Goal: Information Seeking & Learning: Learn about a topic

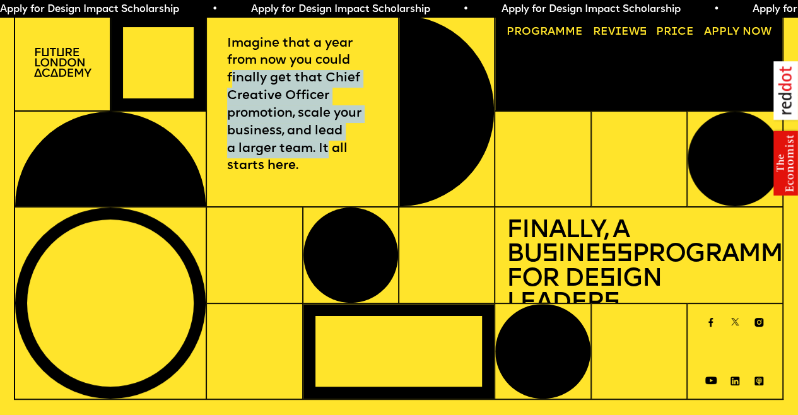
drag, startPoint x: 232, startPoint y: 79, endPoint x: 327, endPoint y: 156, distance: 122.5
click at [329, 156] on p "Imagine that a year from now you could finally get that Chief Creative Officer …" at bounding box center [302, 105] width 151 height 141
click at [298, 155] on p "Imagine that a year from now you could finally get that Chief Creative Officer …" at bounding box center [302, 105] width 151 height 141
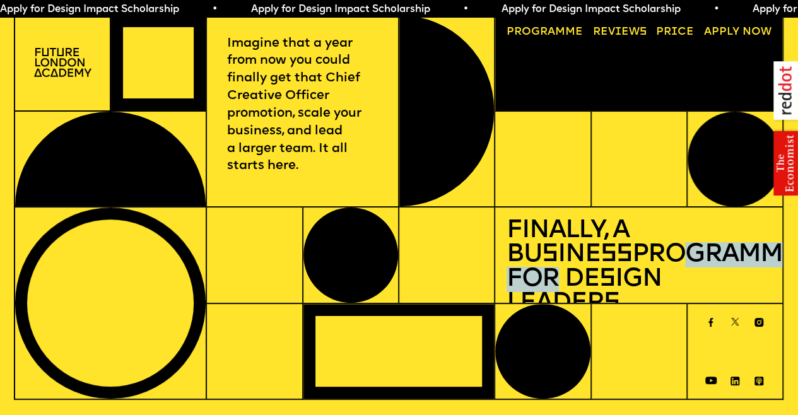
drag, startPoint x: 548, startPoint y: 245, endPoint x: 715, endPoint y: 252, distance: 166.7
click at [715, 252] on h1 "Finally, a Bu s ine ss Programme for De s ign Leader s" at bounding box center [639, 267] width 265 height 97
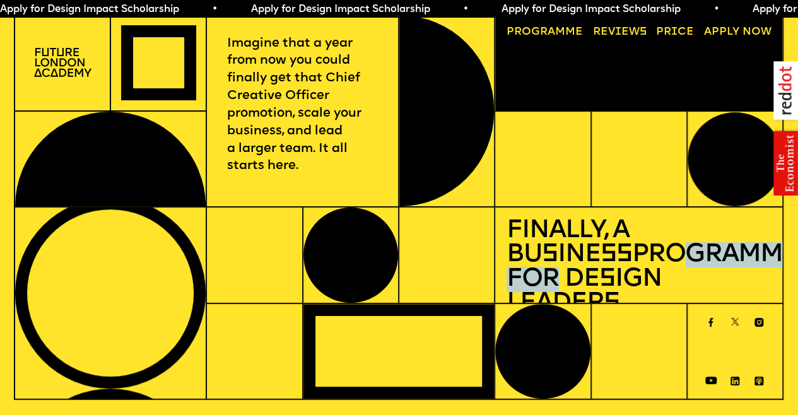
click at [716, 252] on h1 "Finally, a Bu s ine ss Programme for De s ign Leader s" at bounding box center [639, 267] width 265 height 97
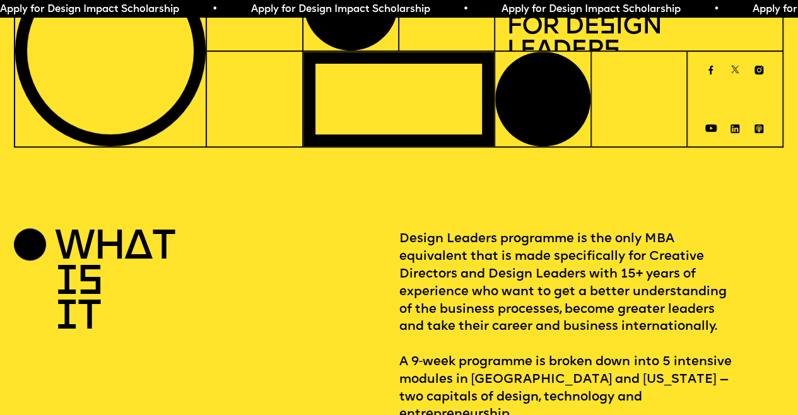
scroll to position [315, 0]
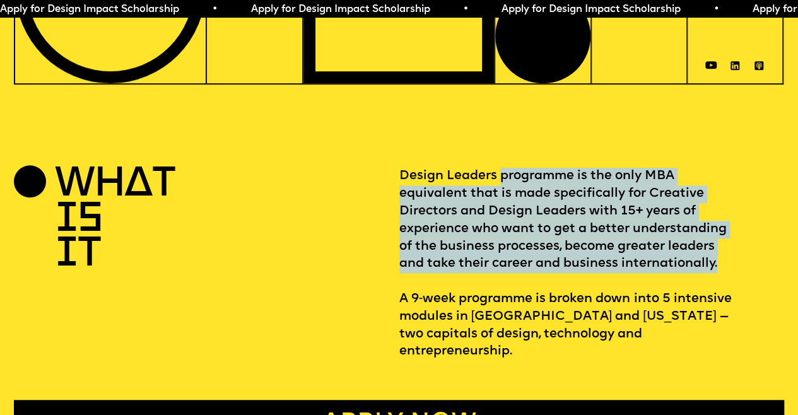
drag, startPoint x: 502, startPoint y: 181, endPoint x: 742, endPoint y: 274, distance: 257.3
click at [742, 274] on p "Design Leaders programme is the only MBA equivalent that is made specifically f…" at bounding box center [592, 264] width 386 height 193
click at [705, 279] on p "Design Leaders programme is the only MBA equivalent that is made specifically f…" at bounding box center [592, 264] width 386 height 193
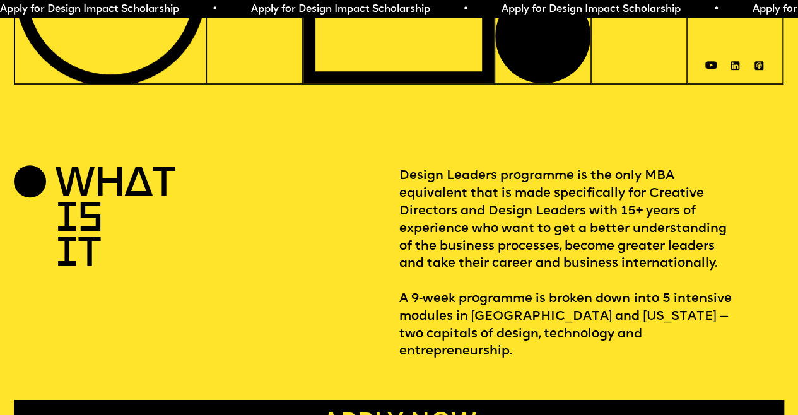
click at [424, 303] on p "Design Leaders programme is the only MBA equivalent that is made specifically f…" at bounding box center [592, 264] width 386 height 193
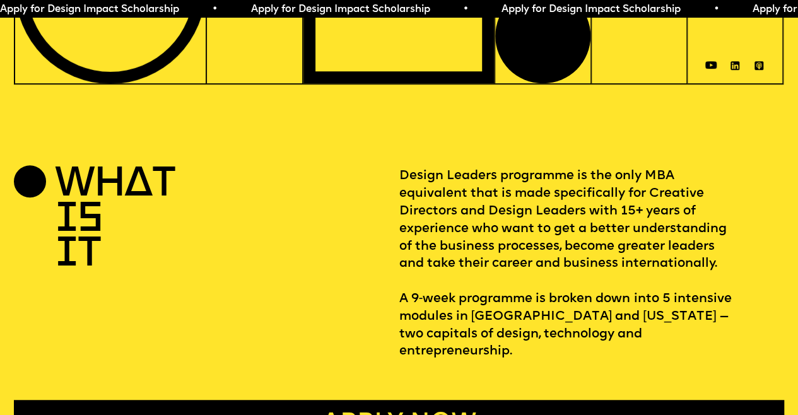
click at [423, 304] on p "Design Leaders programme is the only MBA equivalent that is made specifically f…" at bounding box center [592, 264] width 386 height 193
click at [418, 305] on p "Design Leaders programme is the only MBA equivalent that is made specifically f…" at bounding box center [592, 264] width 386 height 193
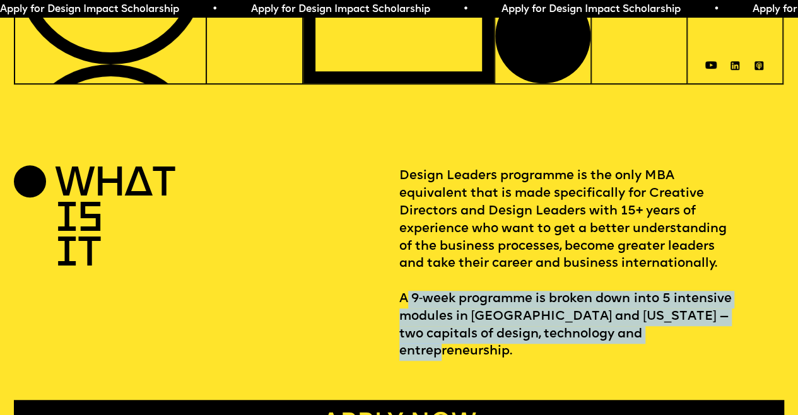
drag, startPoint x: 408, startPoint y: 305, endPoint x: 737, endPoint y: 349, distance: 332.2
click at [737, 349] on p "Design Leaders programme is the only MBA equivalent that is made specifically f…" at bounding box center [592, 264] width 386 height 193
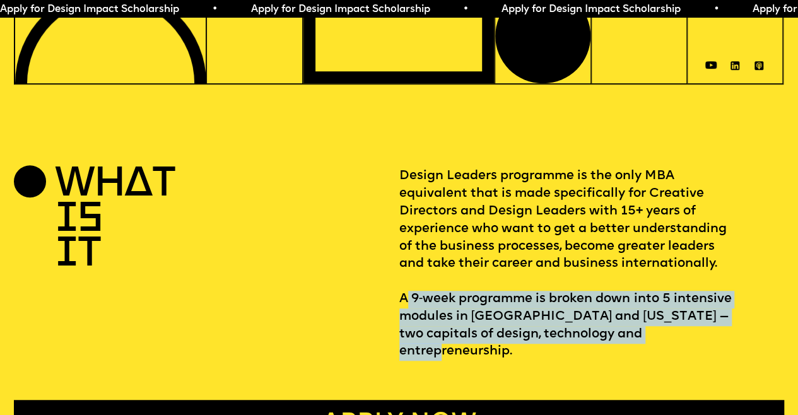
click at [650, 334] on p "Design Leaders programme is the only MBA equivalent that is made specifically f…" at bounding box center [592, 264] width 386 height 193
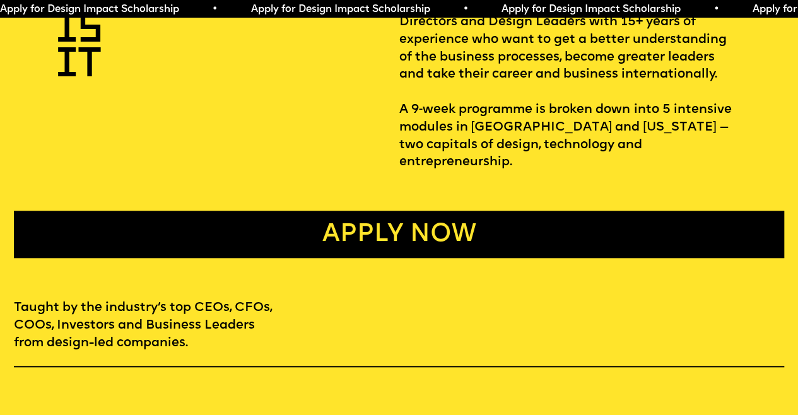
scroll to position [568, 0]
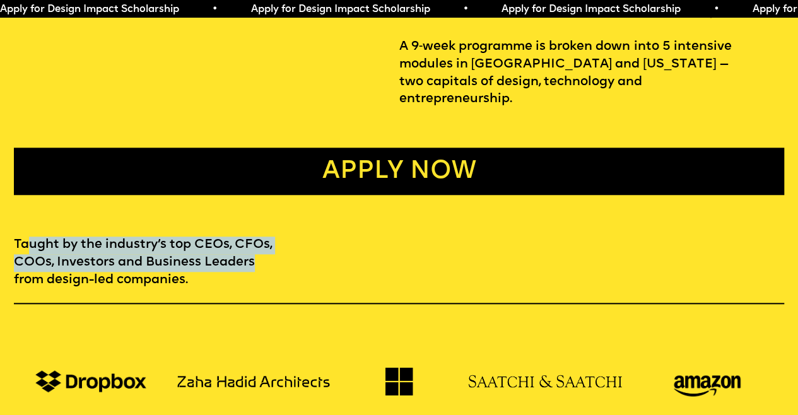
drag, startPoint x: 31, startPoint y: 235, endPoint x: 184, endPoint y: 261, distance: 154.9
click at [244, 261] on p "Taught by the industry’s top CEOs, CFOs, COOs, Investors and Business Leaders f…" at bounding box center [145, 263] width 263 height 52
click at [162, 262] on p "Taught by the industry’s top CEOs, CFOs, COOs, Investors and Business Leaders f…" at bounding box center [145, 263] width 263 height 52
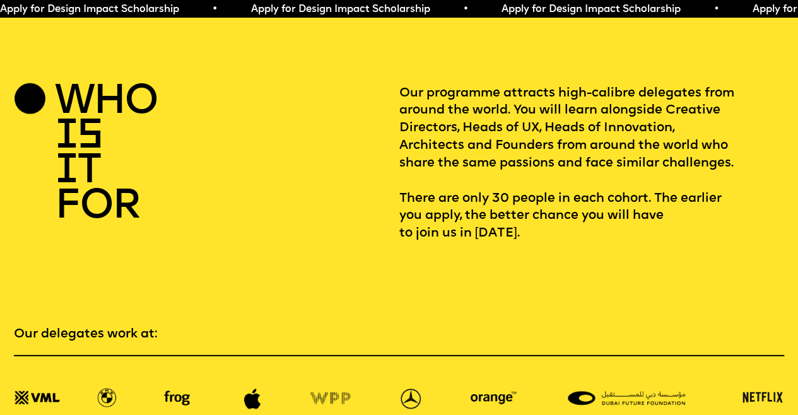
scroll to position [1577, 0]
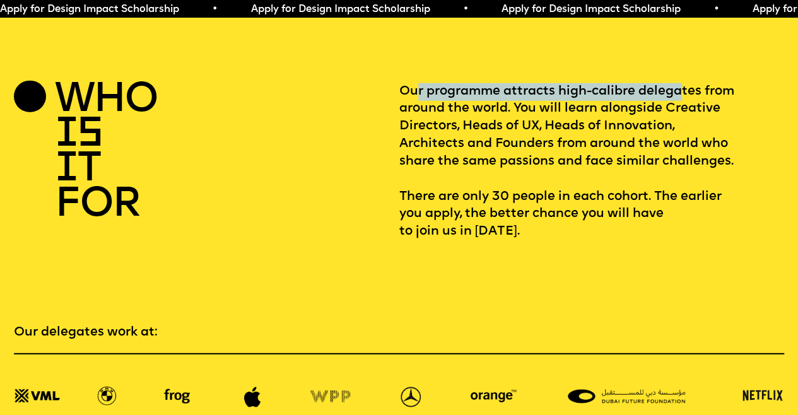
drag, startPoint x: 416, startPoint y: 91, endPoint x: 685, endPoint y: 100, distance: 268.9
click at [685, 100] on p "Our programme attracts high-calibre delegates from around the world. You will l…" at bounding box center [592, 162] width 386 height 158
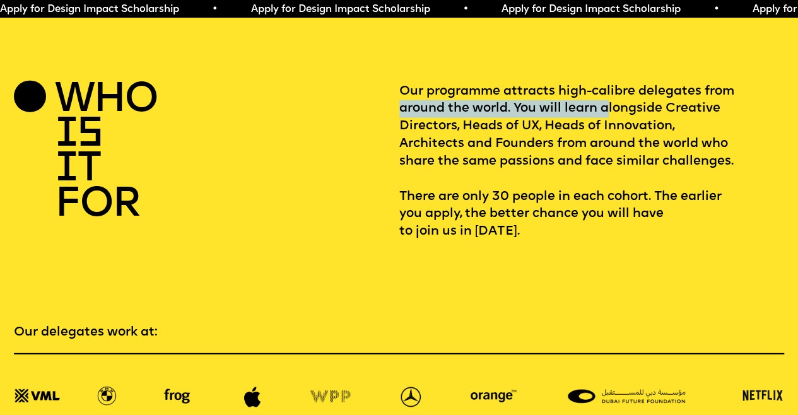
drag, startPoint x: 431, startPoint y: 110, endPoint x: 641, endPoint y: 118, distance: 210.3
click at [641, 118] on p "Our programme attracts high-calibre delegates from around the world. You will l…" at bounding box center [592, 162] width 386 height 158
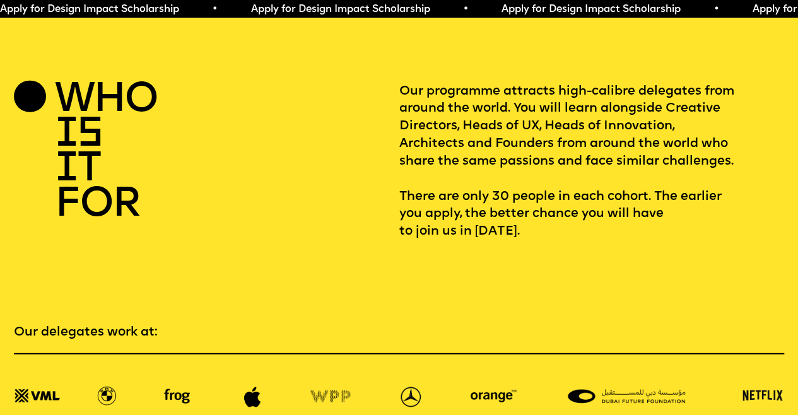
click at [606, 129] on p "Our programme attracts high-calibre delegates from around the world. You will l…" at bounding box center [592, 162] width 386 height 158
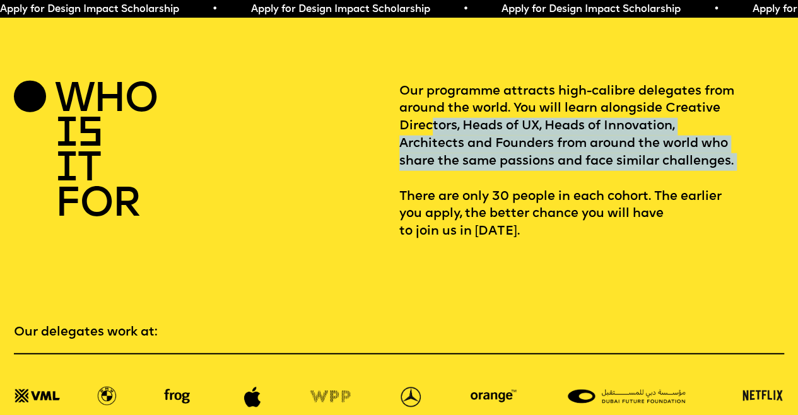
drag, startPoint x: 491, startPoint y: 129, endPoint x: 461, endPoint y: 199, distance: 76.1
click at [461, 199] on p "Our programme attracts high-calibre delegates from around the world. You will l…" at bounding box center [592, 162] width 386 height 158
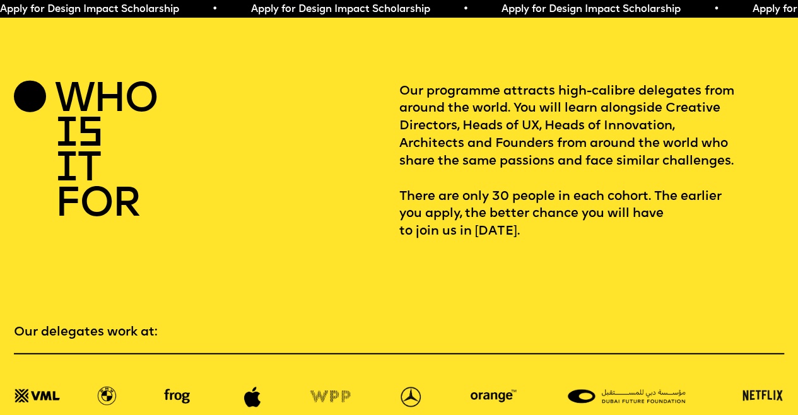
click at [427, 220] on p "Our programme attracts high-calibre delegates from around the world. You will l…" at bounding box center [592, 162] width 386 height 158
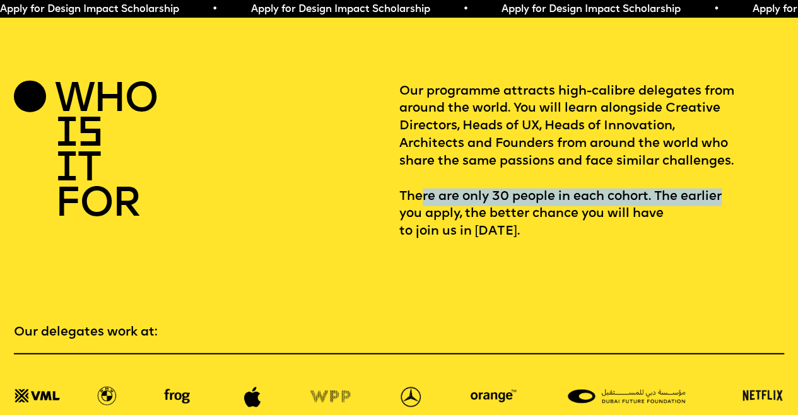
drag, startPoint x: 422, startPoint y: 224, endPoint x: 727, endPoint y: 225, distance: 304.8
click at [727, 225] on p "Our programme attracts high-calibre delegates from around the world. You will l…" at bounding box center [592, 162] width 386 height 158
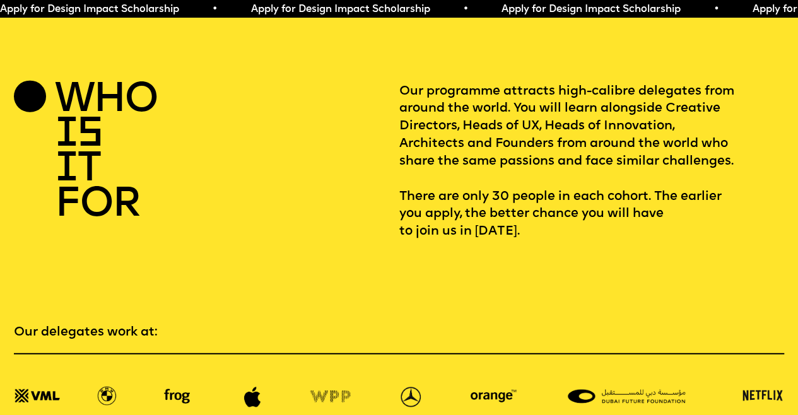
click at [537, 233] on p "Our programme attracts high-calibre delegates from around the world. You will l…" at bounding box center [592, 162] width 386 height 158
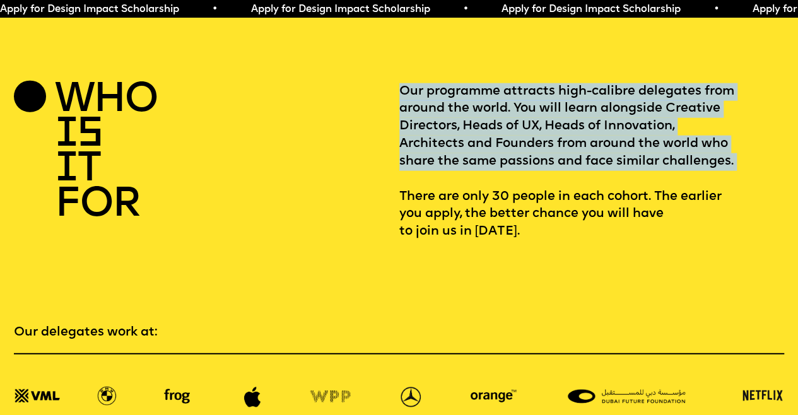
drag, startPoint x: 404, startPoint y: 90, endPoint x: 452, endPoint y: 200, distance: 119.6
click at [452, 200] on p "Our programme attracts high-calibre delegates from around the world. You will l…" at bounding box center [592, 162] width 386 height 158
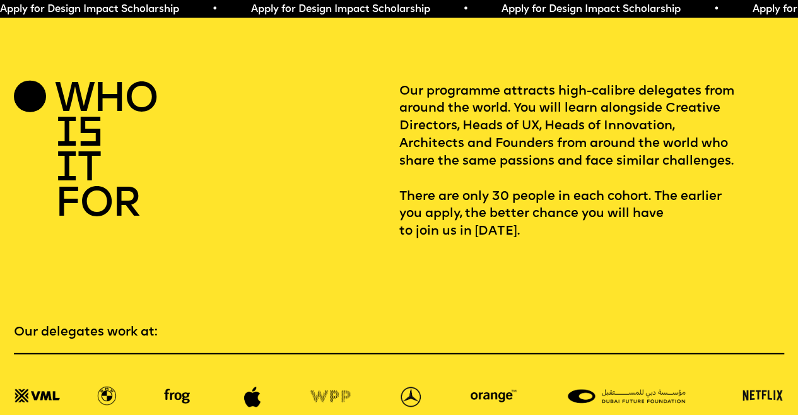
click at [471, 234] on p "Our programme attracts high-calibre delegates from around the world. You will l…" at bounding box center [592, 162] width 386 height 158
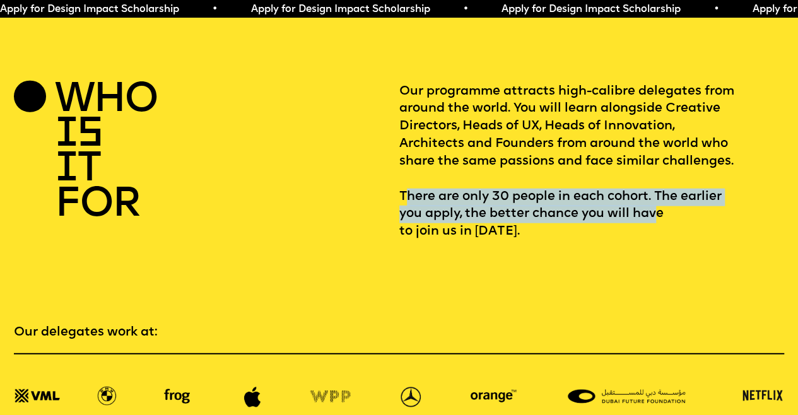
drag, startPoint x: 406, startPoint y: 218, endPoint x: 656, endPoint y: 235, distance: 249.8
click at [663, 233] on p "Our programme attracts high-calibre delegates from around the world. You will l…" at bounding box center [592, 162] width 386 height 158
click at [613, 238] on p "Our programme attracts high-calibre delegates from around the world. You will l…" at bounding box center [592, 162] width 386 height 158
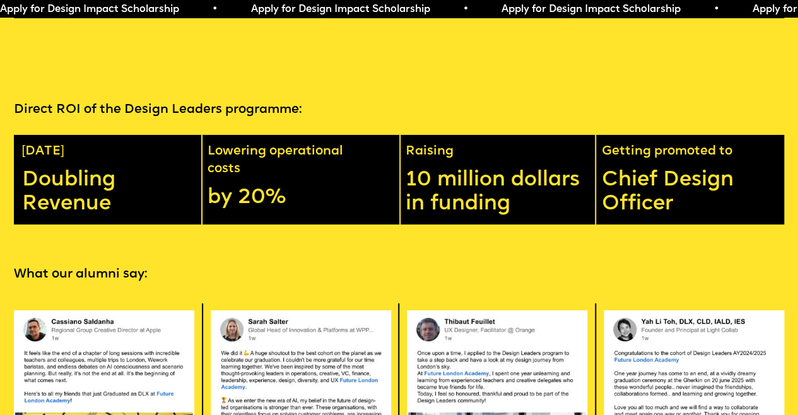
scroll to position [2019, 0]
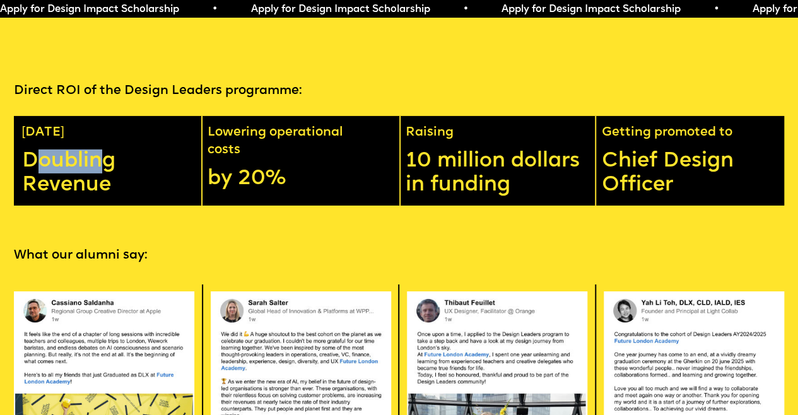
drag, startPoint x: 30, startPoint y: 185, endPoint x: 100, endPoint y: 187, distance: 69.5
click at [100, 187] on p "Doubling Revenue" at bounding box center [108, 174] width 172 height 48
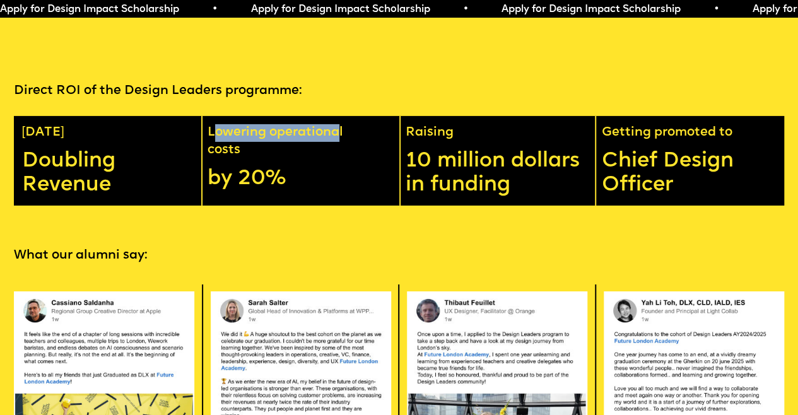
drag, startPoint x: 215, startPoint y: 156, endPoint x: 328, endPoint y: 162, distance: 113.8
click at [334, 160] on p "Lowering operational costs" at bounding box center [300, 141] width 184 height 35
click at [225, 160] on p "Lowering operational costs" at bounding box center [300, 141] width 184 height 35
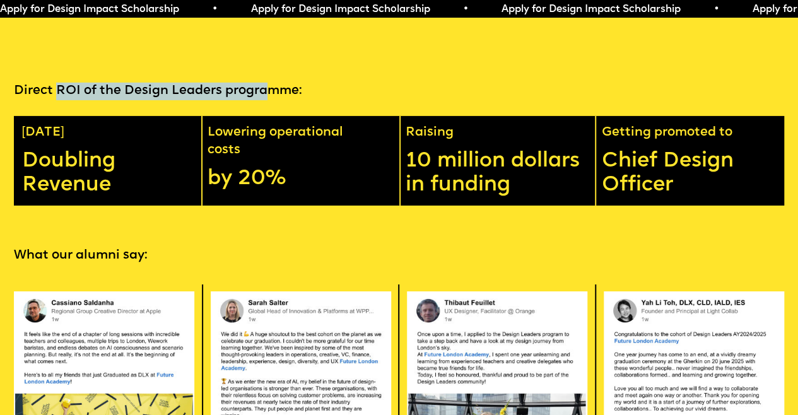
drag, startPoint x: 58, startPoint y: 116, endPoint x: 286, endPoint y: 117, distance: 228.4
click at [285, 100] on p "Direct ROI of the Design Leaders programme:" at bounding box center [399, 92] width 770 height 18
click at [288, 100] on p "Direct ROI of the Design Leaders programme:" at bounding box center [399, 92] width 770 height 18
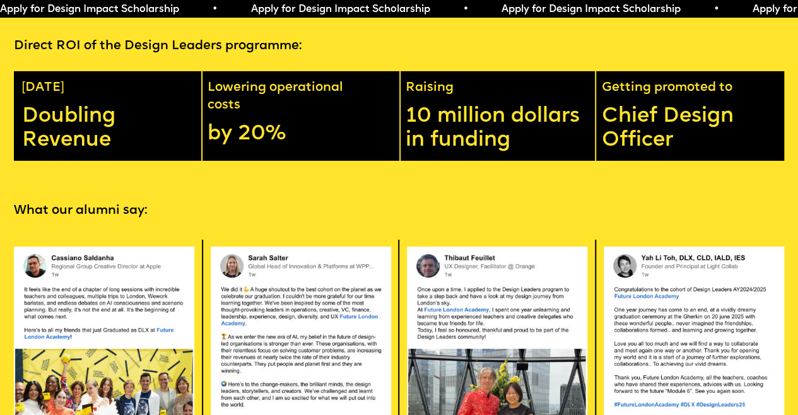
scroll to position [2208, 0]
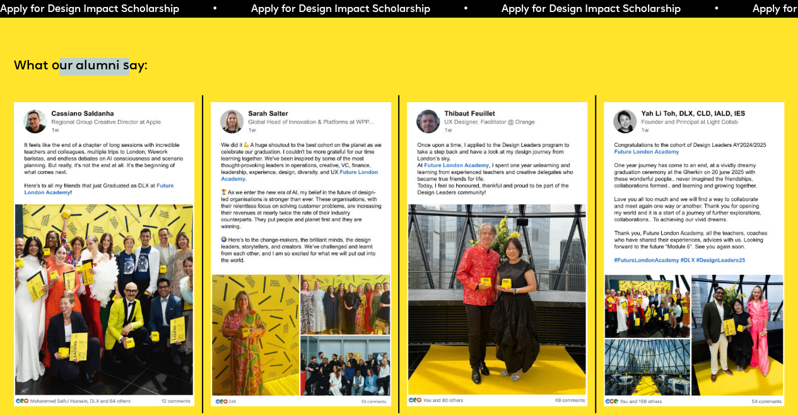
drag, startPoint x: 61, startPoint y: 91, endPoint x: 133, endPoint y: 93, distance: 72.6
click at [133, 76] on p "What our alumni say:" at bounding box center [399, 67] width 770 height 18
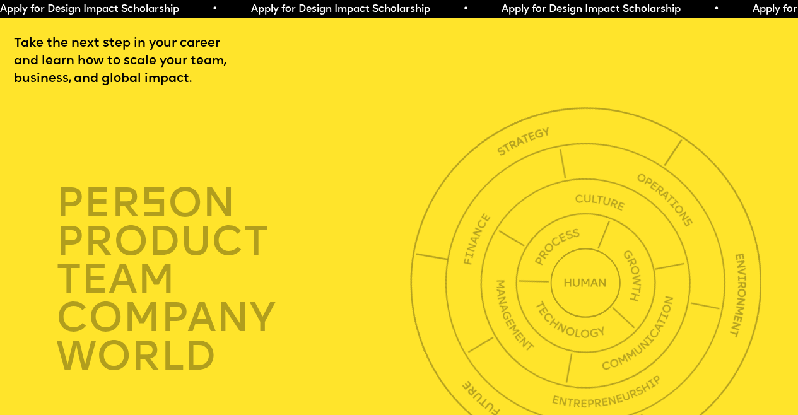
scroll to position [2776, 0]
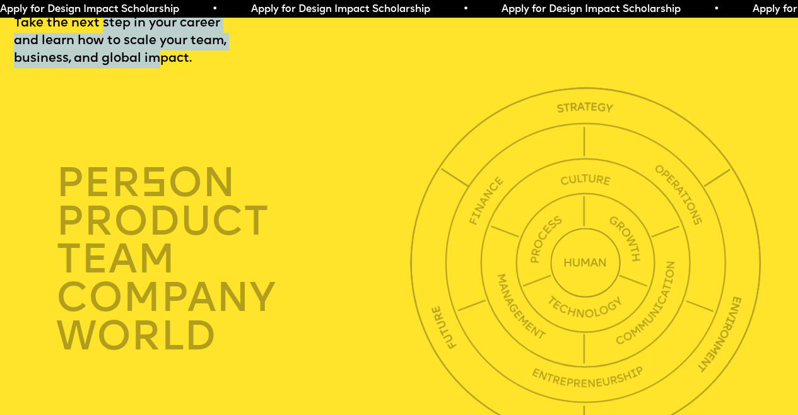
drag, startPoint x: 102, startPoint y: 54, endPoint x: 162, endPoint y: 91, distance: 70.9
click at [162, 68] on p "Take the next step in your career and learn how to scale your team, business, a…" at bounding box center [137, 41] width 247 height 52
click at [163, 68] on p "Take the next step in your career and learn how to scale your team, business, a…" at bounding box center [137, 41] width 247 height 52
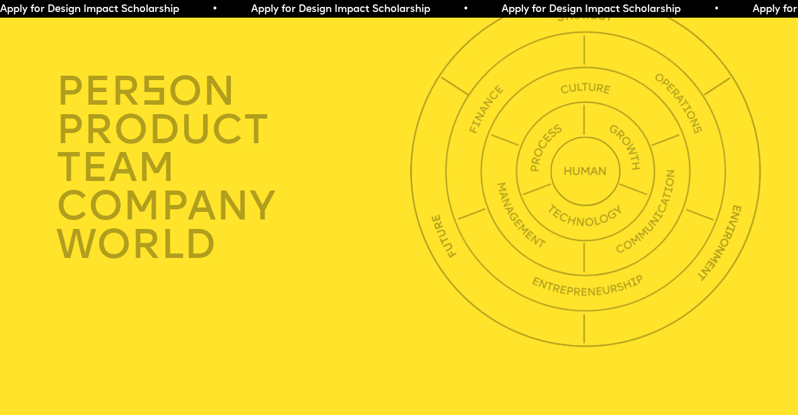
scroll to position [2839, 0]
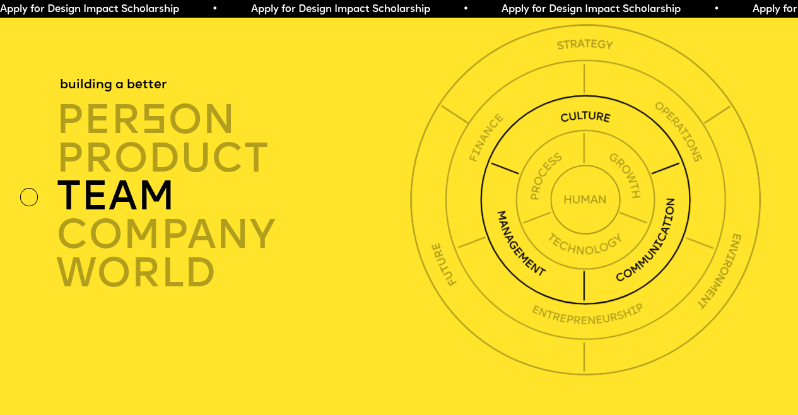
click at [170, 216] on div "TEAM" at bounding box center [236, 197] width 360 height 38
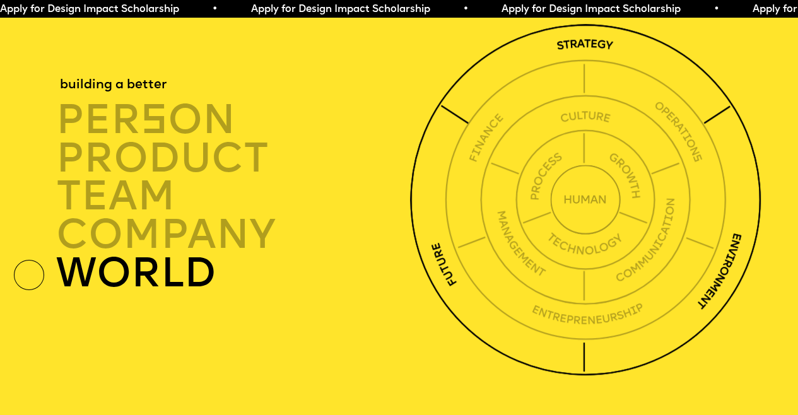
click at [148, 293] on div "world" at bounding box center [236, 273] width 360 height 38
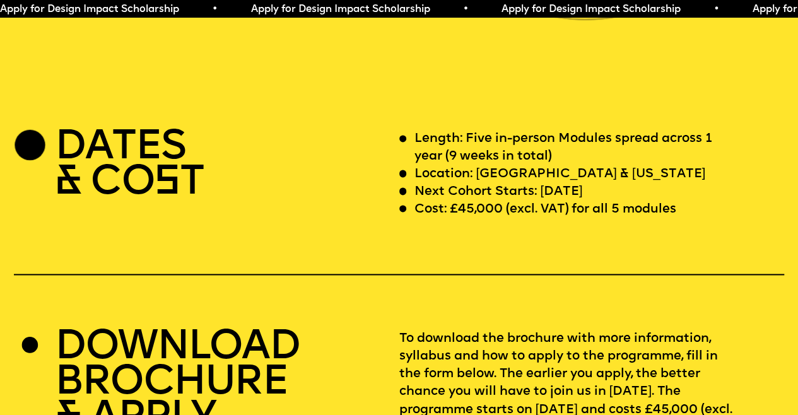
scroll to position [3218, 0]
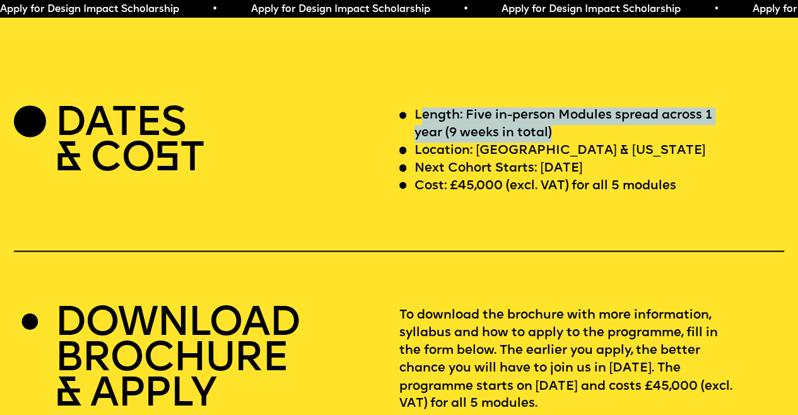
drag, startPoint x: 434, startPoint y: 154, endPoint x: 560, endPoint y: 175, distance: 127.4
click at [560, 143] on p "Length: Five in-person Modules spread across 1 year (9 weeks in total)" at bounding box center [576, 124] width 322 height 35
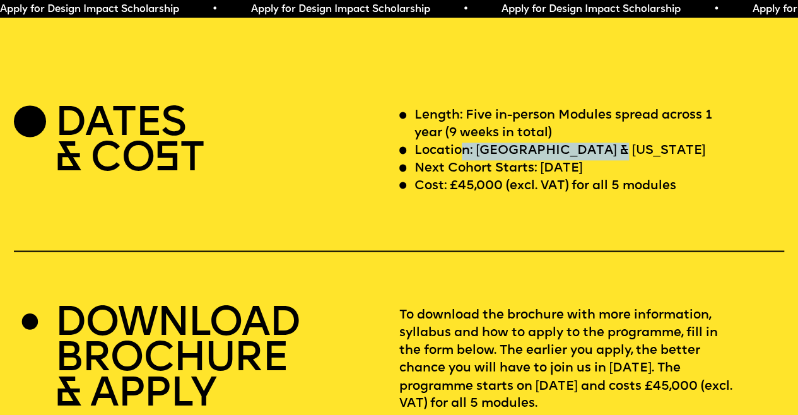
drag, startPoint x: 462, startPoint y: 189, endPoint x: 622, endPoint y: 190, distance: 160.3
click at [622, 160] on div "Location: London & California" at bounding box center [568, 152] width 338 height 18
drag, startPoint x: 416, startPoint y: 206, endPoint x: 638, endPoint y: 208, distance: 221.5
click at [638, 178] on div "Next Cohort Starts: 12 July 2026" at bounding box center [568, 169] width 338 height 18
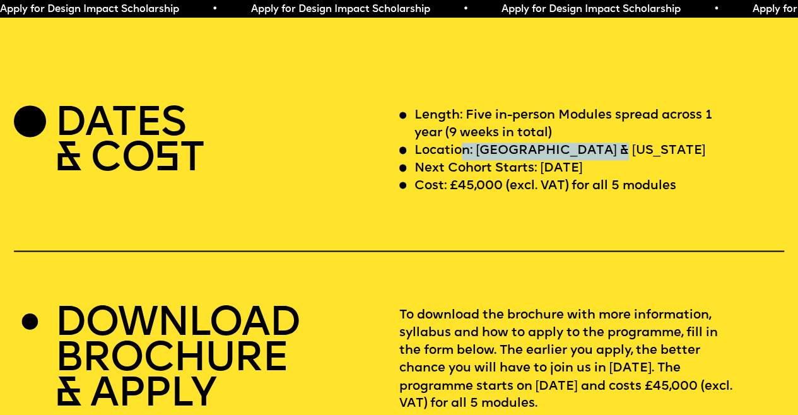
click at [638, 178] on div "Next Cohort Starts: 12 July 2026" at bounding box center [568, 169] width 338 height 18
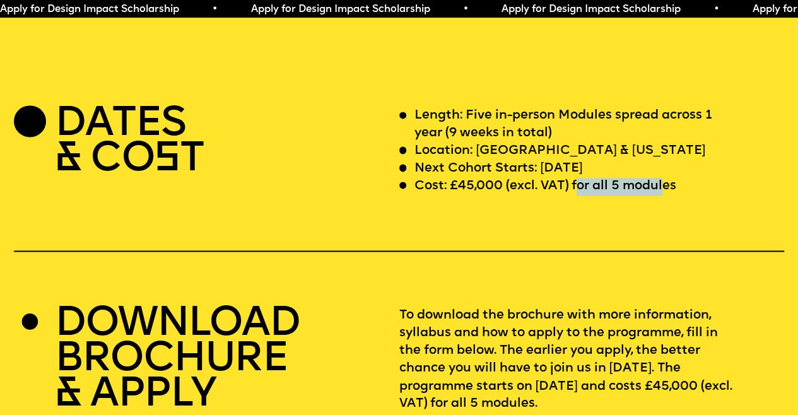
drag, startPoint x: 577, startPoint y: 226, endPoint x: 670, endPoint y: 227, distance: 93.4
click at [670, 196] on p "Cost: £45,000 (excl. VAT) for all 5 modules" at bounding box center [546, 187] width 262 height 18
click at [683, 196] on div "Cost: £45,000 (excl. VAT) for all 5 modules" at bounding box center [568, 187] width 338 height 18
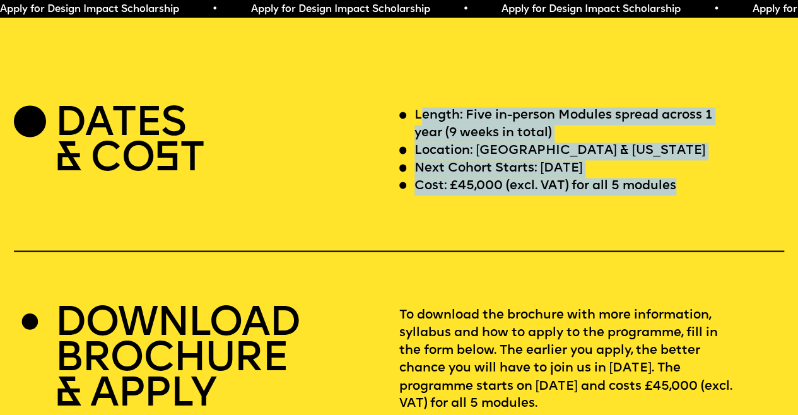
drag, startPoint x: 681, startPoint y: 225, endPoint x: 420, endPoint y: 153, distance: 270.9
click at [420, 153] on div "Length: Five in-person Modules spread across 1 year (9 weeks in total) Location…" at bounding box center [592, 151] width 386 height 88
click at [420, 143] on p "Length: Five in-person Modules spread across 1 year (9 weeks in total)" at bounding box center [576, 124] width 322 height 35
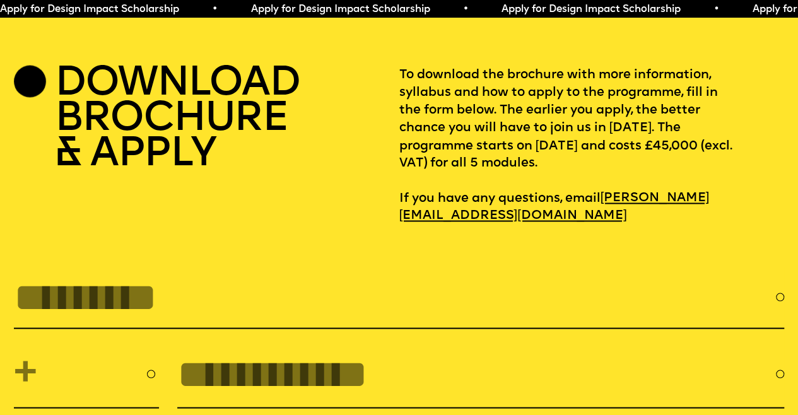
scroll to position [3470, 0]
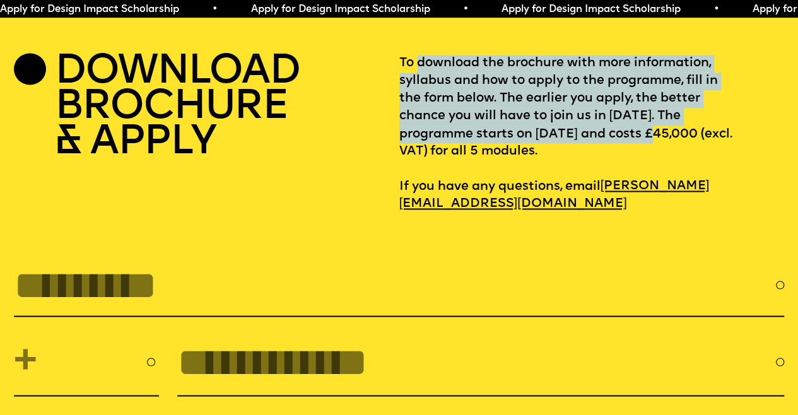
drag, startPoint x: 421, startPoint y: 108, endPoint x: 675, endPoint y: 175, distance: 263.1
click at [675, 175] on p "To download the brochure with more information, syllabus and how to apply to th…" at bounding box center [592, 134] width 386 height 158
drag, startPoint x: 640, startPoint y: 140, endPoint x: 630, endPoint y: 195, distance: 55.9
click at [630, 195] on p "To download the brochure with more information, syllabus and how to apply to th…" at bounding box center [592, 134] width 386 height 158
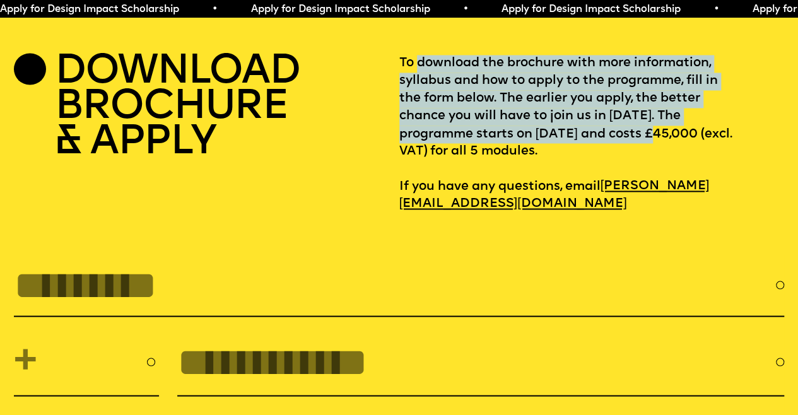
click at [630, 195] on p "To download the brochure with more information, syllabus and how to apply to th…" at bounding box center [592, 134] width 386 height 158
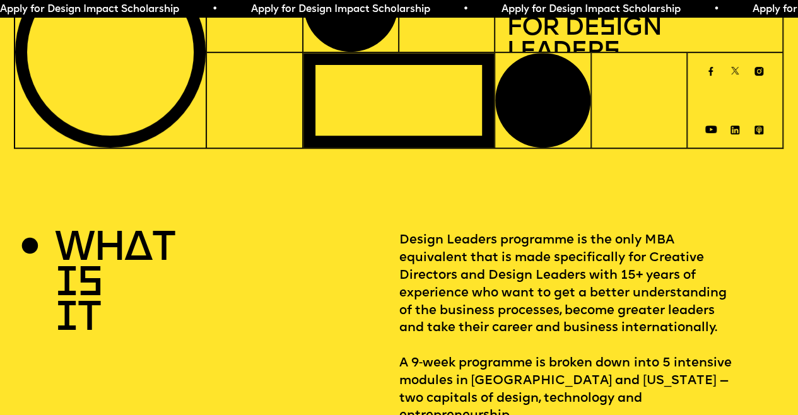
scroll to position [0, 0]
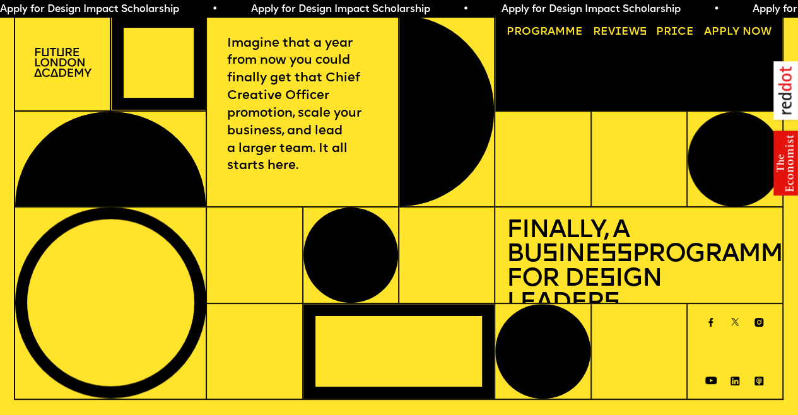
click at [42, 57] on img at bounding box center [62, 62] width 57 height 29
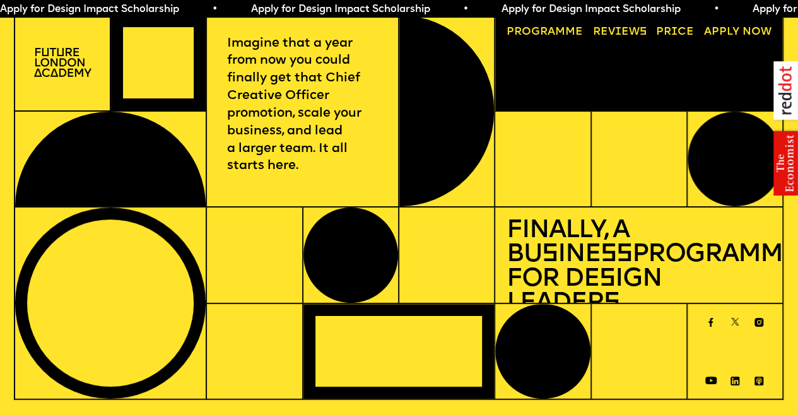
click at [545, 33] on link "Progr a mme" at bounding box center [545, 32] width 88 height 22
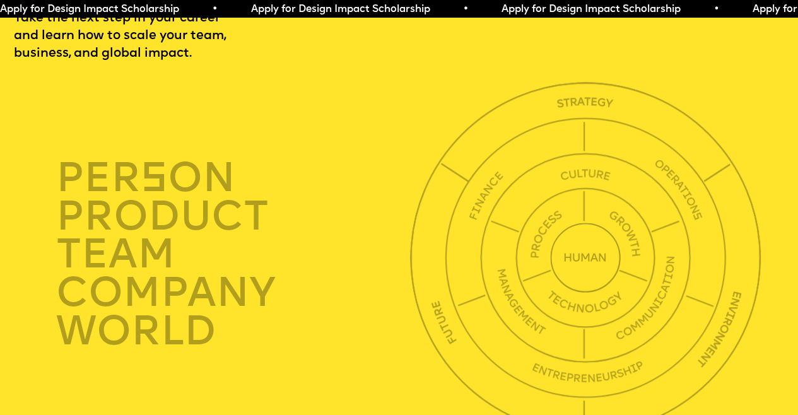
scroll to position [2782, 0]
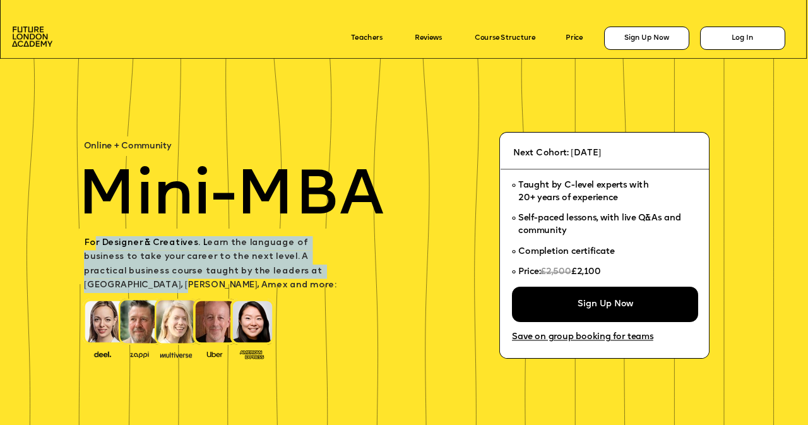
drag, startPoint x: 96, startPoint y: 243, endPoint x: 312, endPoint y: 273, distance: 217.8
click at [312, 273] on span "For Designer & Creatives. L earn the language of business to take your career t…" at bounding box center [210, 264] width 252 height 51
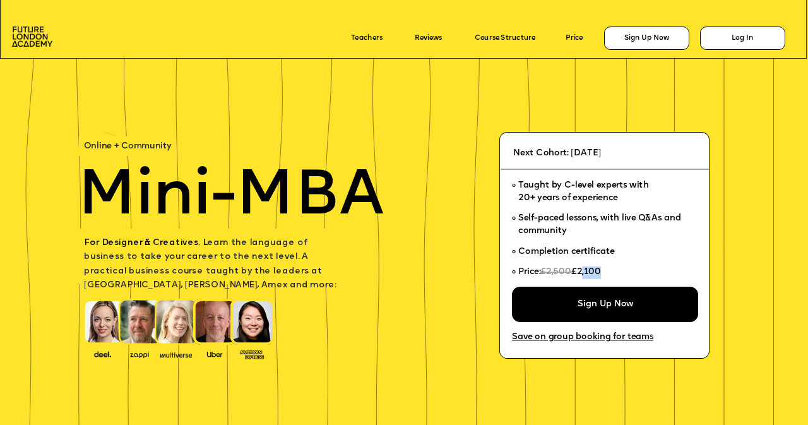
drag, startPoint x: 582, startPoint y: 271, endPoint x: 607, endPoint y: 272, distance: 25.2
click at [599, 272] on span "£2,100" at bounding box center [586, 272] width 30 height 9
click at [607, 272] on li "Price: £2,500 £2,100" at bounding box center [601, 274] width 179 height 25
drag, startPoint x: 525, startPoint y: 188, endPoint x: 650, endPoint y: 189, distance: 124.9
click at [650, 189] on li "Taught by C-level experts with 20+ years of experience" at bounding box center [601, 191] width 179 height 33
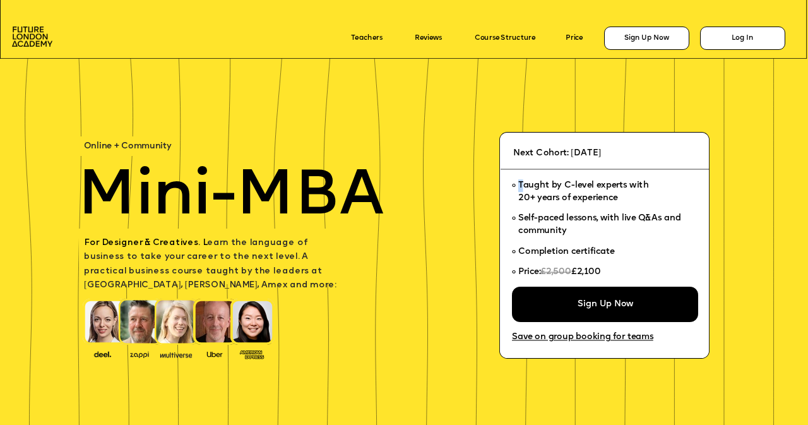
click at [588, 195] on span "Taught by C-level experts with 20+ years of experience" at bounding box center [583, 191] width 130 height 21
drag, startPoint x: 543, startPoint y: 201, endPoint x: 633, endPoint y: 203, distance: 89.6
click at [633, 203] on span "Taught by C-level experts with 20+ years of experience" at bounding box center [583, 191] width 130 height 25
click at [632, 203] on span "Taught by C-level experts with 20+ years of experience" at bounding box center [583, 191] width 130 height 25
drag, startPoint x: 520, startPoint y: 218, endPoint x: 568, endPoint y: 231, distance: 49.8
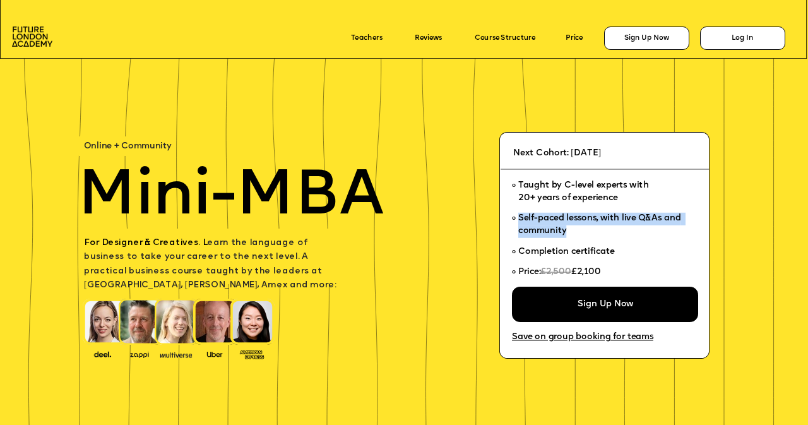
click at [568, 231] on span "Self-paced lessons, with live Q&As and community" at bounding box center [604, 225] width 172 height 25
click at [543, 230] on span "Self-paced lessons, with live Q&As and community" at bounding box center [600, 224] width 165 height 21
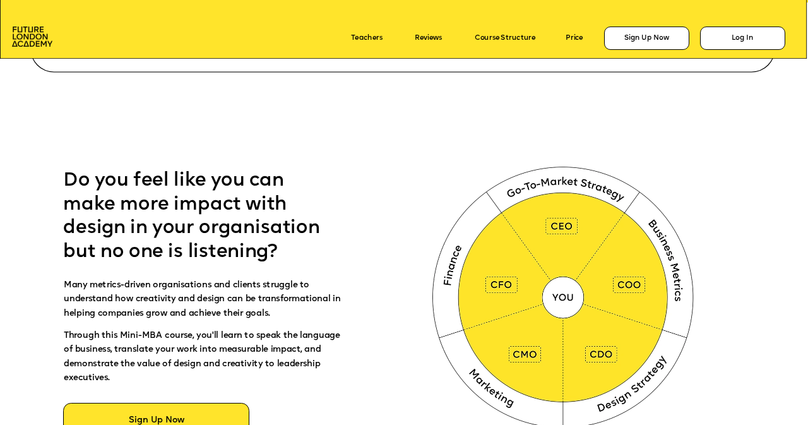
scroll to position [505, 0]
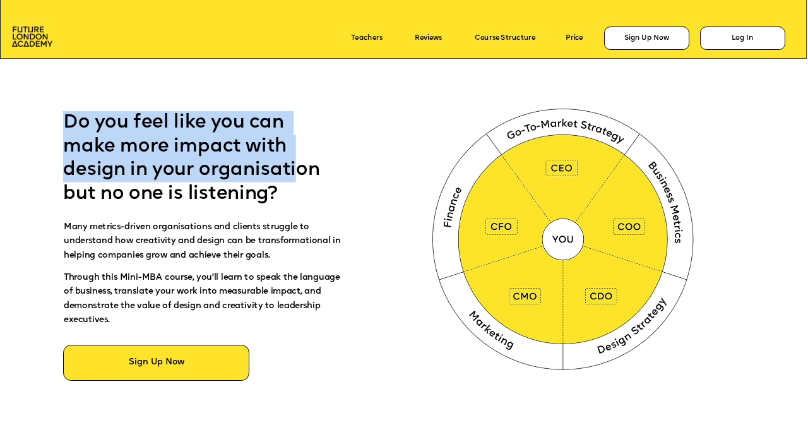
drag, startPoint x: 66, startPoint y: 124, endPoint x: 218, endPoint y: 195, distance: 168.3
click at [293, 182] on p "Do you feel like you can make more impact with design in your organisation but …" at bounding box center [199, 158] width 273 height 95
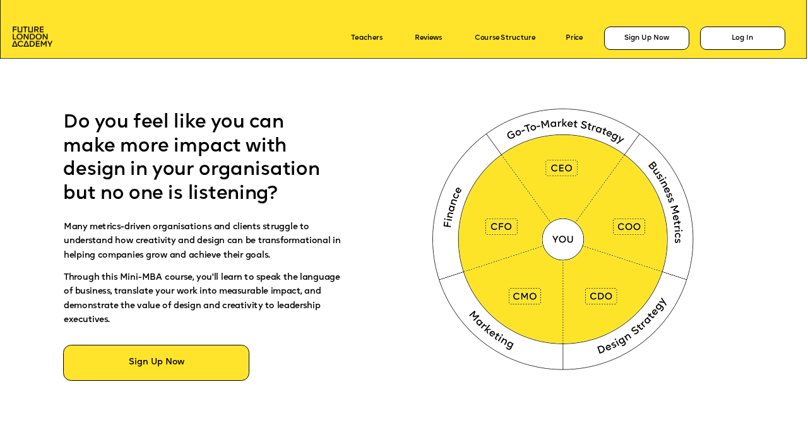
click at [204, 198] on span "Do you feel like you can make more impact with design in your organisation but …" at bounding box center [193, 158] width 261 height 90
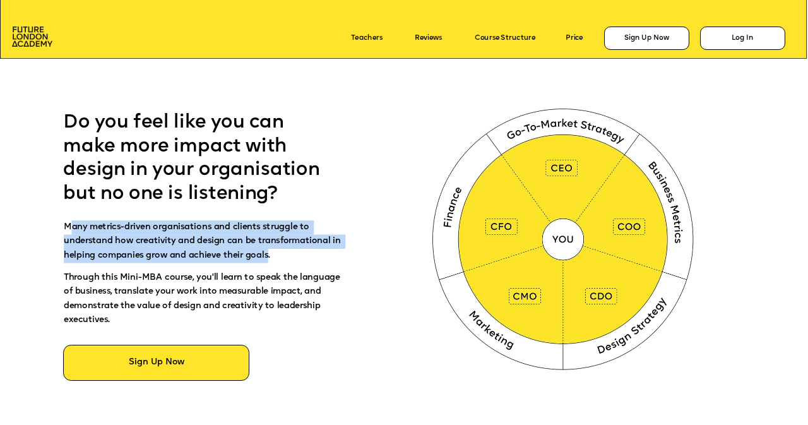
drag, startPoint x: 71, startPoint y: 227, endPoint x: 268, endPoint y: 258, distance: 199.4
click at [280, 258] on span "Many metrics-driven organisations and clients struggle to understand how creati…" at bounding box center [204, 241] width 280 height 37
click at [259, 257] on span "Many metrics-driven organisations and clients struggle to understand how creati…" at bounding box center [204, 241] width 280 height 37
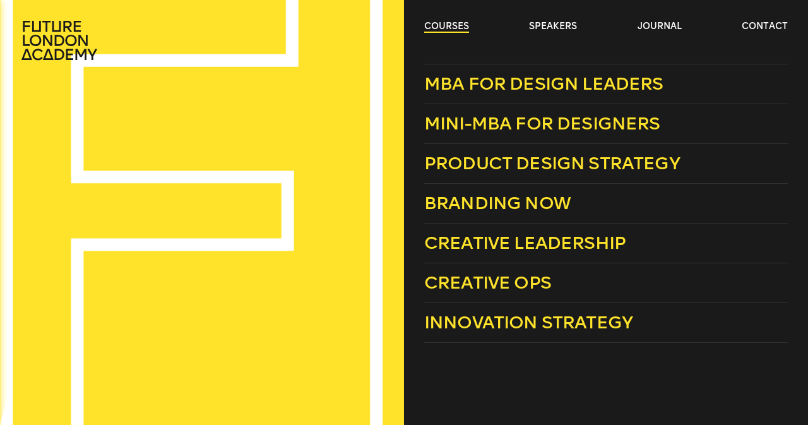
click at [429, 22] on link "courses" at bounding box center [446, 26] width 45 height 13
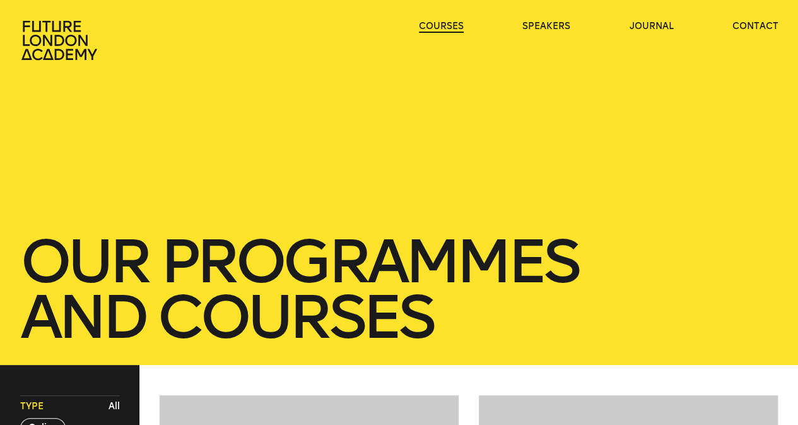
click at [432, 27] on link "courses" at bounding box center [441, 26] width 45 height 13
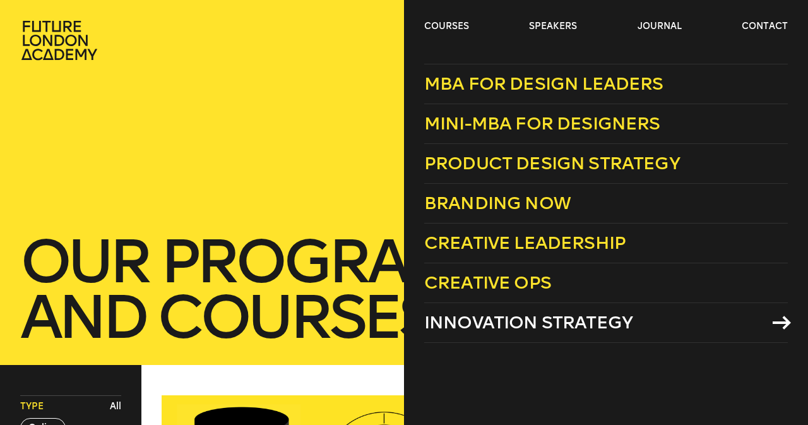
click at [535, 326] on span "Innovation Strategy" at bounding box center [528, 322] width 208 height 21
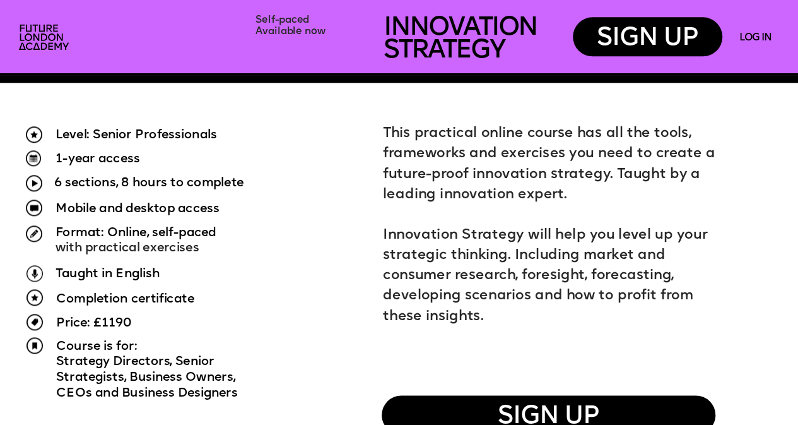
scroll to position [694, 0]
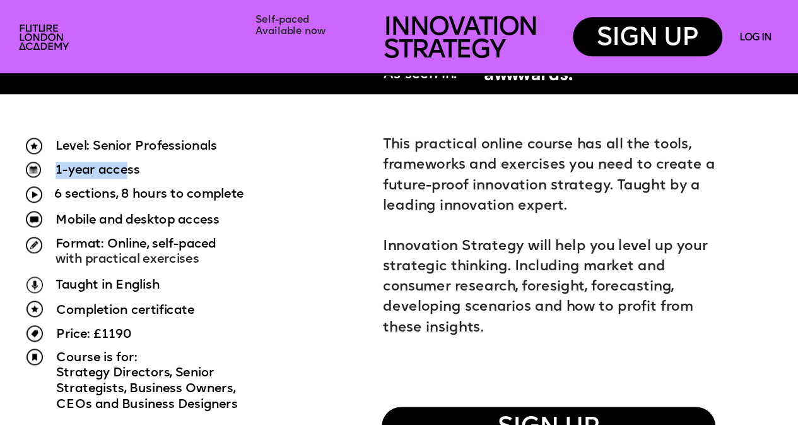
drag, startPoint x: 58, startPoint y: 168, endPoint x: 136, endPoint y: 170, distance: 78.3
click at [135, 170] on span "1-year access" at bounding box center [98, 170] width 84 height 13
drag, startPoint x: 136, startPoint y: 170, endPoint x: 122, endPoint y: 176, distance: 15.0
click at [136, 170] on span "1-year access" at bounding box center [98, 170] width 84 height 13
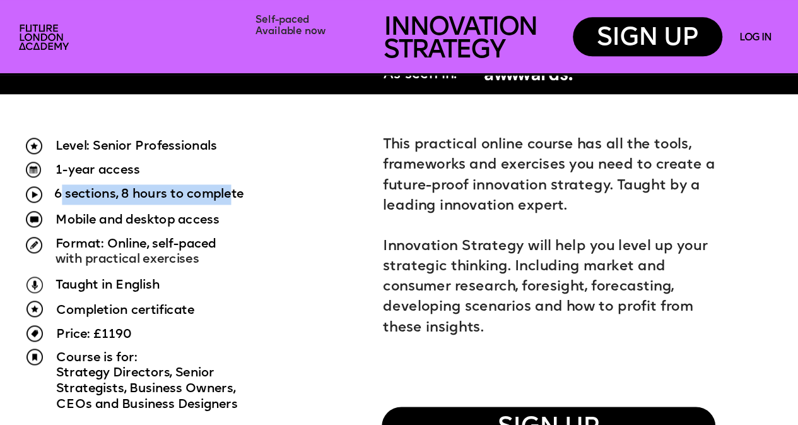
drag, startPoint x: 109, startPoint y: 201, endPoint x: 241, endPoint y: 196, distance: 132.6
click at [241, 196] on span "6 sections, 8 hours to complete" at bounding box center [148, 194] width 189 height 13
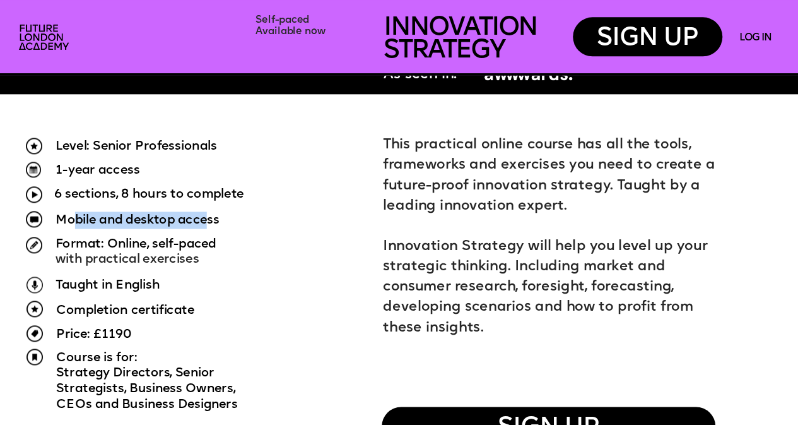
drag, startPoint x: 74, startPoint y: 221, endPoint x: 207, endPoint y: 225, distance: 132.6
click at [207, 225] on span "Mobile and desktop access" at bounding box center [137, 220] width 163 height 13
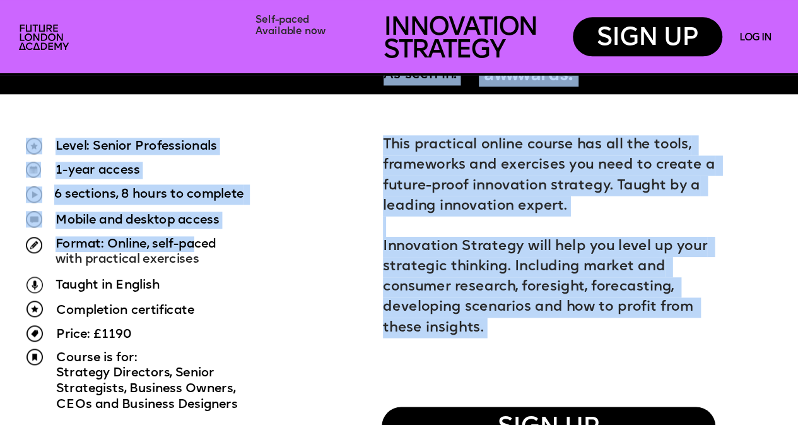
drag, startPoint x: 102, startPoint y: 233, endPoint x: 199, endPoint y: 245, distance: 97.9
click at [199, 245] on span "Format: Online, self-paced" at bounding box center [136, 243] width 160 height 13
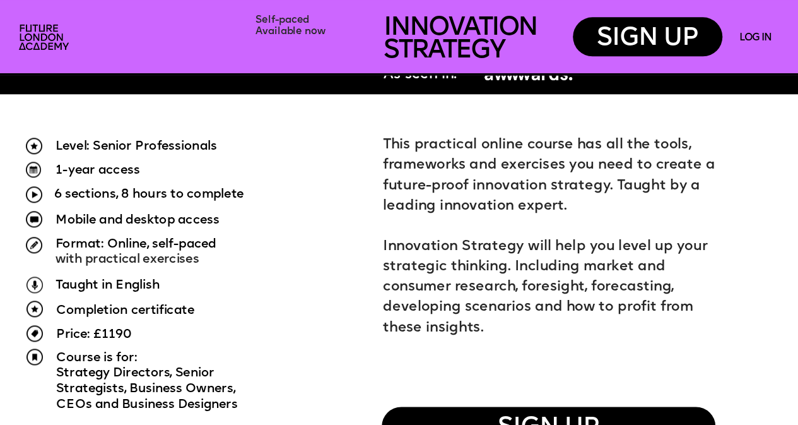
drag, startPoint x: 97, startPoint y: 254, endPoint x: 81, endPoint y: 272, distance: 23.7
click at [100, 256] on p "Format: Online, self-paced with practical exercises" at bounding box center [196, 251] width 281 height 31
drag, startPoint x: 64, startPoint y: 285, endPoint x: 139, endPoint y: 289, distance: 75.2
click at [144, 288] on span "Taught in English" at bounding box center [108, 285] width 105 height 13
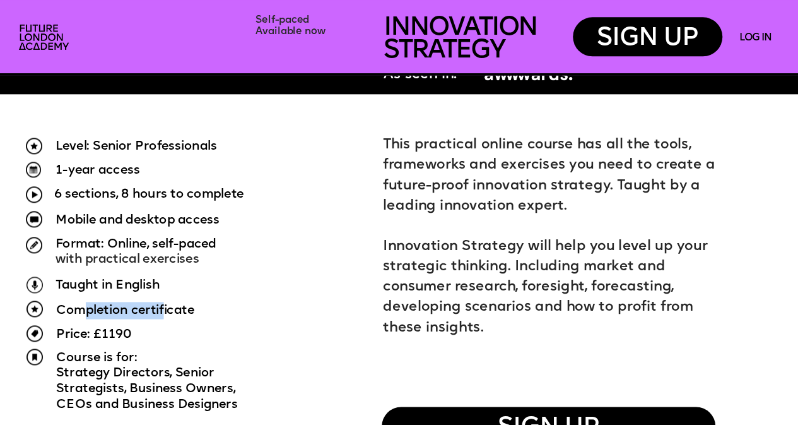
drag, startPoint x: 80, startPoint y: 313, endPoint x: 161, endPoint y: 314, distance: 81.4
click at [164, 314] on span "Completion certificate" at bounding box center [125, 310] width 138 height 13
click at [158, 315] on span "Completion certificate" at bounding box center [125, 310] width 138 height 13
click at [87, 351] on span "Course is for:" at bounding box center [96, 357] width 81 height 13
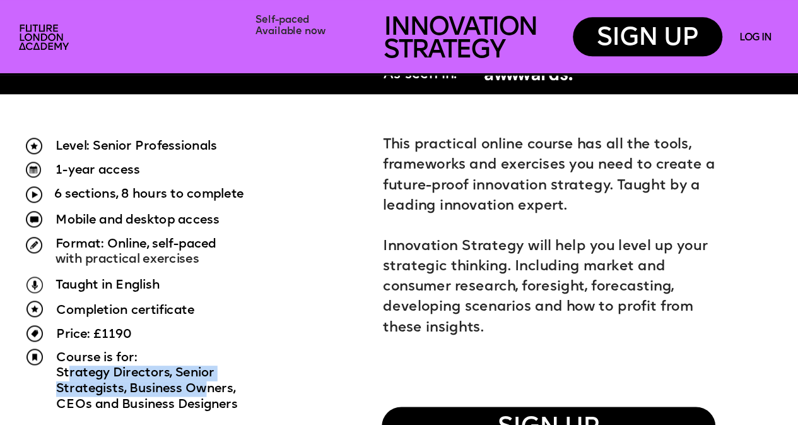
drag, startPoint x: 68, startPoint y: 370, endPoint x: 204, endPoint y: 384, distance: 137.1
click at [204, 384] on div "Course is for: Strategy Directors, Senior Strategists, Business Owners, CEOs an…" at bounding box center [183, 381] width 254 height 62
click at [204, 384] on span "Strategists, Business Owners," at bounding box center [145, 388] width 179 height 13
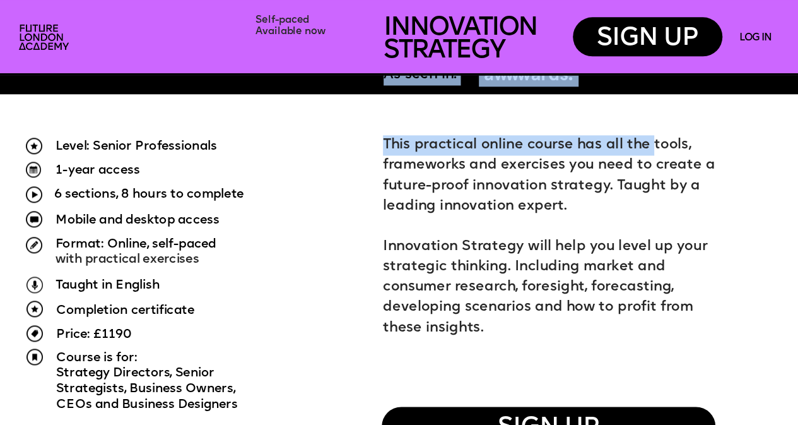
drag, startPoint x: 483, startPoint y: 133, endPoint x: 654, endPoint y: 136, distance: 171.0
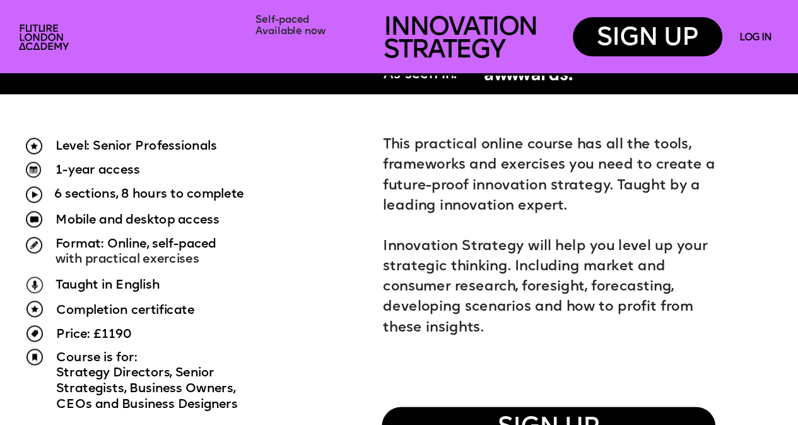
click at [655, 136] on p "This practical online course has all the tools, frameworks and exercises you ne…" at bounding box center [553, 175] width 340 height 81
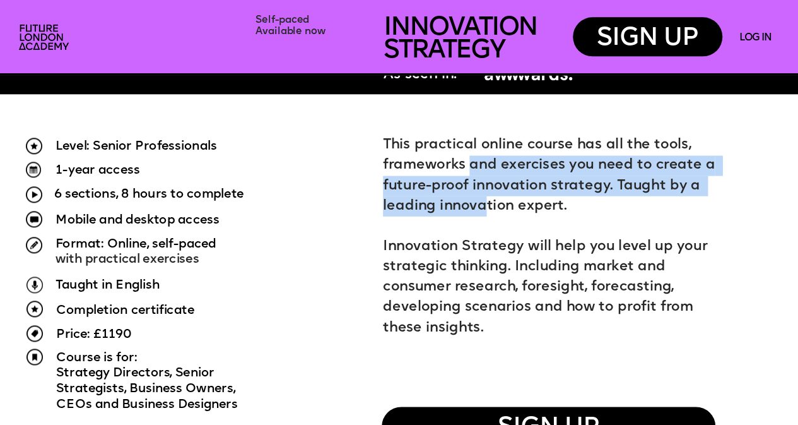
drag, startPoint x: 469, startPoint y: 160, endPoint x: 486, endPoint y: 208, distance: 51.3
click at [486, 208] on span "This practical online course has all the tools, frameworks and exercises you ne…" at bounding box center [551, 175] width 336 height 74
click at [485, 208] on span "This practical online course has all the tools, frameworks and exercises you ne…" at bounding box center [551, 175] width 336 height 74
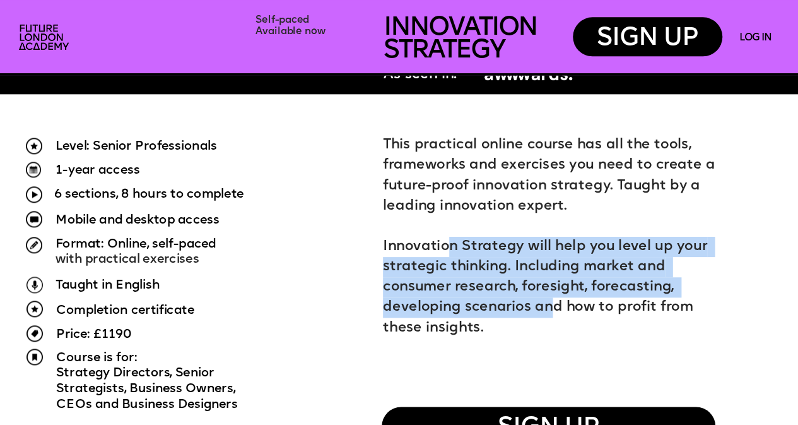
drag, startPoint x: 447, startPoint y: 245, endPoint x: 553, endPoint y: 311, distance: 124.5
click at [553, 311] on span "Innovation Strategy will help you level up your strategic thinking. Including m…" at bounding box center [547, 287] width 328 height 94
click at [553, 310] on span "Innovation Strategy will help you level up your strategic thinking. Including m…" at bounding box center [547, 287] width 328 height 94
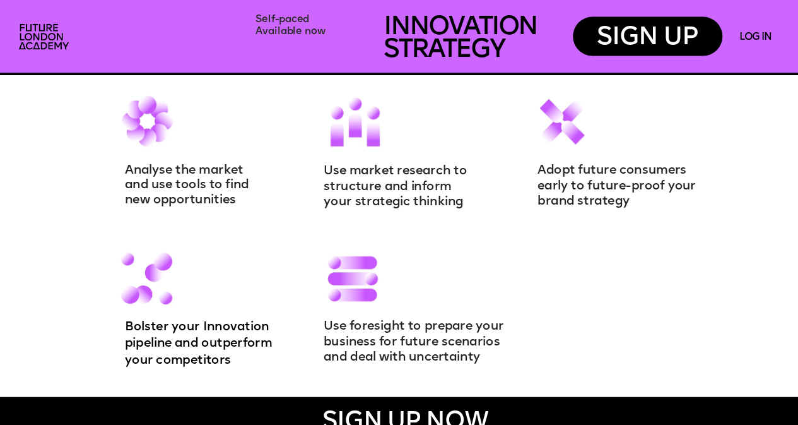
scroll to position [1199, 0]
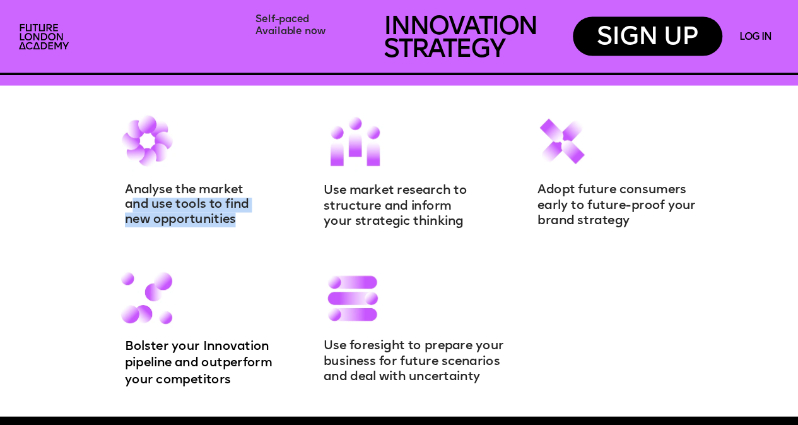
drag, startPoint x: 131, startPoint y: 206, endPoint x: 235, endPoint y: 223, distance: 104.9
click at [235, 223] on div "Analyse the market and use tools to find new opportunities" at bounding box center [218, 205] width 187 height 44
click at [233, 223] on span "new opportunities" at bounding box center [180, 219] width 110 height 13
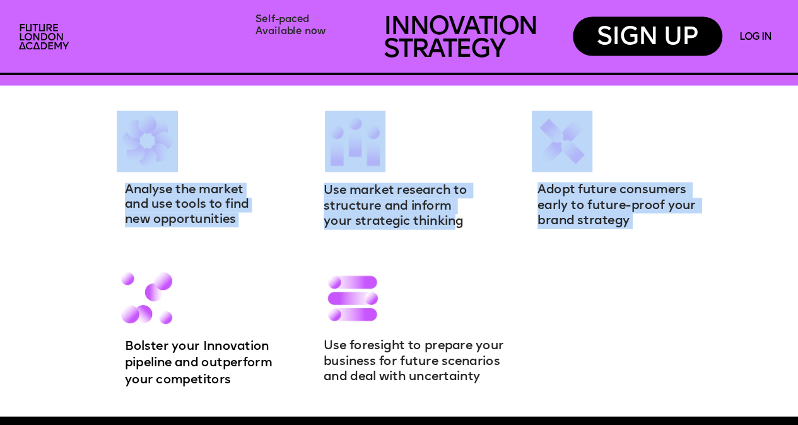
drag, startPoint x: 321, startPoint y: 191, endPoint x: 457, endPoint y: 223, distance: 140.0
click at [456, 224] on span "Use market research to structure and inform your strategic thinking" at bounding box center [397, 207] width 146 height 44
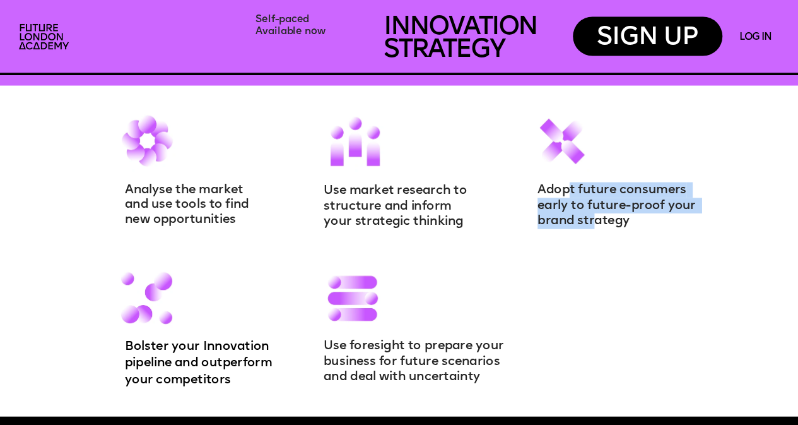
drag, startPoint x: 567, startPoint y: 194, endPoint x: 593, endPoint y: 221, distance: 37.5
click at [593, 221] on span "Adopt future consumers early to future-proof your brand strategy" at bounding box center [619, 206] width 162 height 44
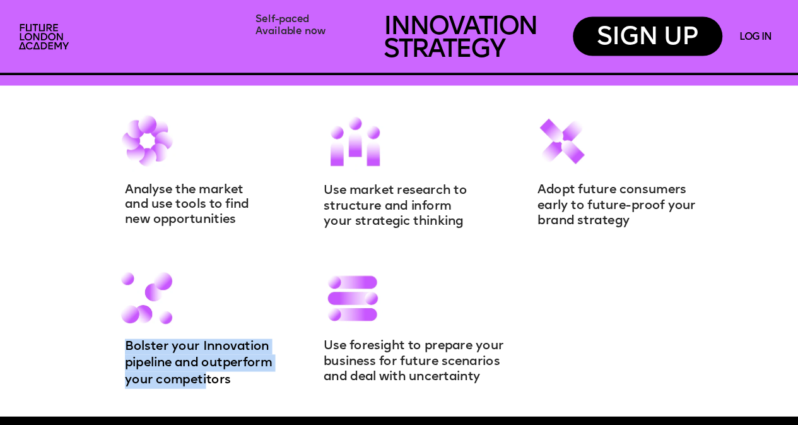
drag, startPoint x: 127, startPoint y: 346, endPoint x: 208, endPoint y: 380, distance: 87.7
click at [208, 380] on div "Bolster your Innovation pipeline and outperform your competitors" at bounding box center [215, 364] width 181 height 50
click at [208, 380] on span "your competitors" at bounding box center [178, 380] width 106 height 13
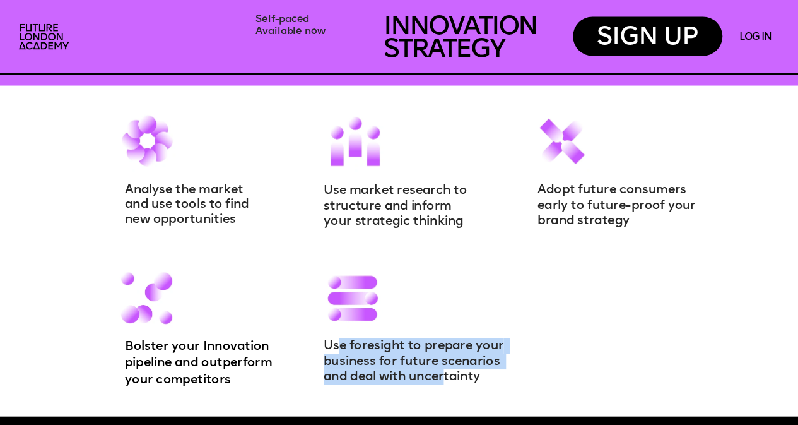
drag, startPoint x: 337, startPoint y: 347, endPoint x: 444, endPoint y: 376, distance: 111.1
click at [444, 376] on span "Use foresight to prepare your business for future scenarios and deal with uncer…" at bounding box center [415, 361] width 183 height 44
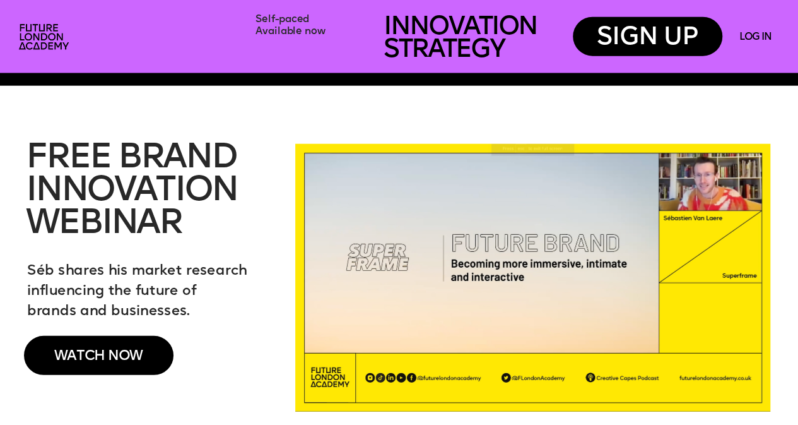
scroll to position [1577, 0]
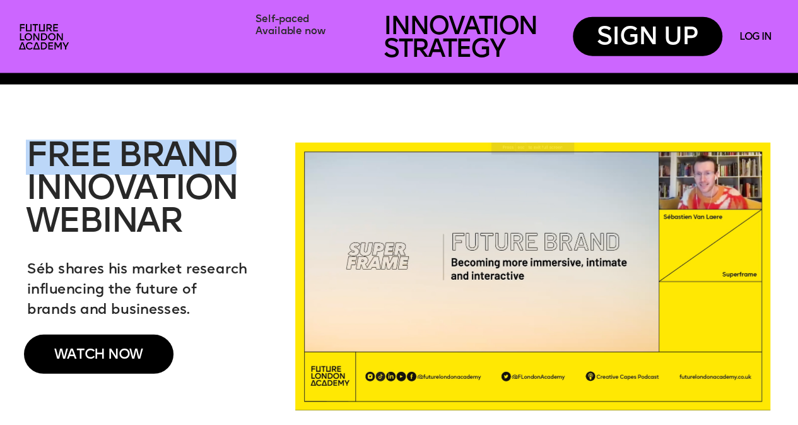
drag, startPoint x: 28, startPoint y: 151, endPoint x: 239, endPoint y: 163, distance: 210.5
click at [239, 163] on p "FREE BRAND" at bounding box center [144, 157] width 237 height 33
click at [203, 163] on span "FREE BRAND" at bounding box center [131, 156] width 211 height 35
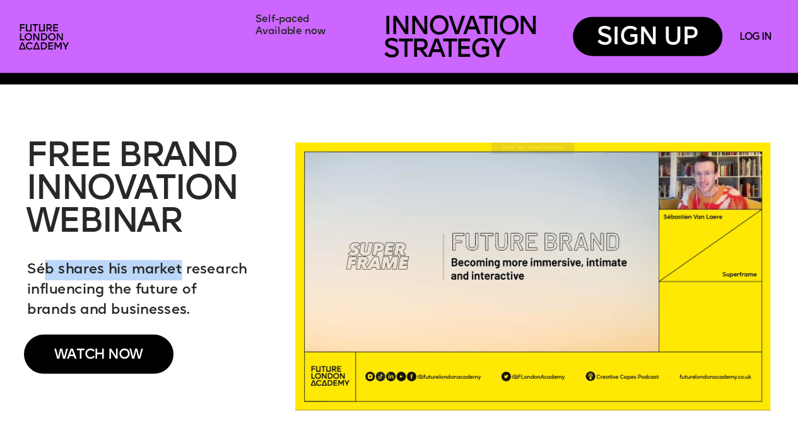
drag, startPoint x: 48, startPoint y: 274, endPoint x: 181, endPoint y: 276, distance: 133.2
click at [181, 276] on span "Séb shares his market research influencing the future of" at bounding box center [139, 279] width 224 height 33
click at [182, 276] on span "Séb shares his market research influencing the future of" at bounding box center [139, 279] width 224 height 33
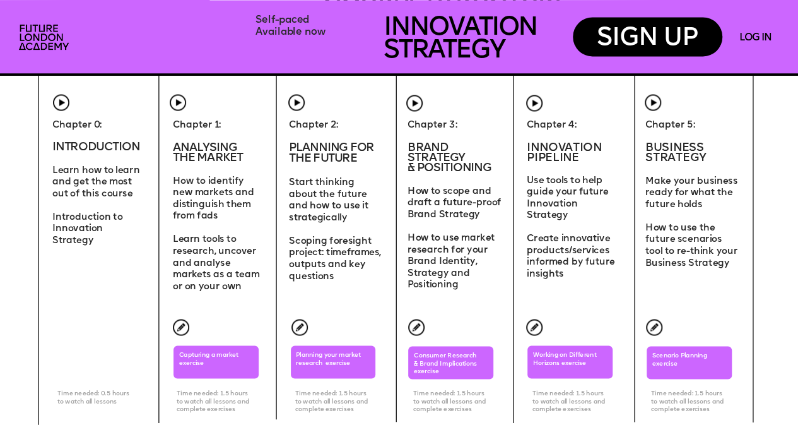
scroll to position [3470, 0]
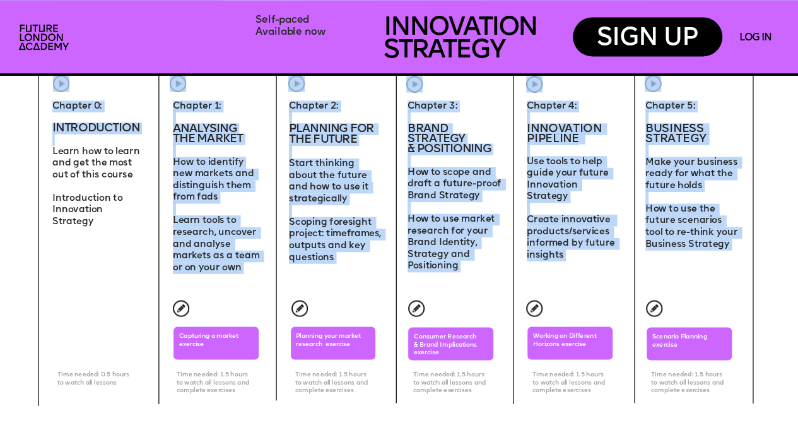
drag, startPoint x: 53, startPoint y: 151, endPoint x: 134, endPoint y: 214, distance: 102.1
click at [133, 215] on div "Chapter 0: ‍ INTRODUCTION Learn how to learn and get the most out of this cours…" at bounding box center [98, 163] width 93 height 127
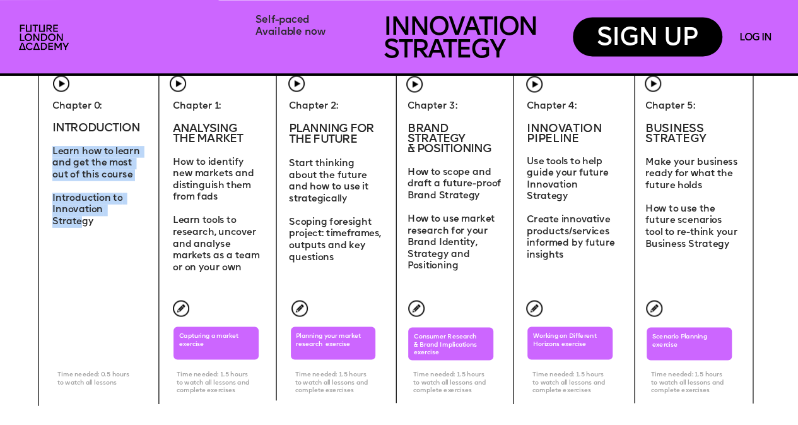
click at [125, 213] on span "Introduction to Innovation Strategy" at bounding box center [88, 209] width 73 height 33
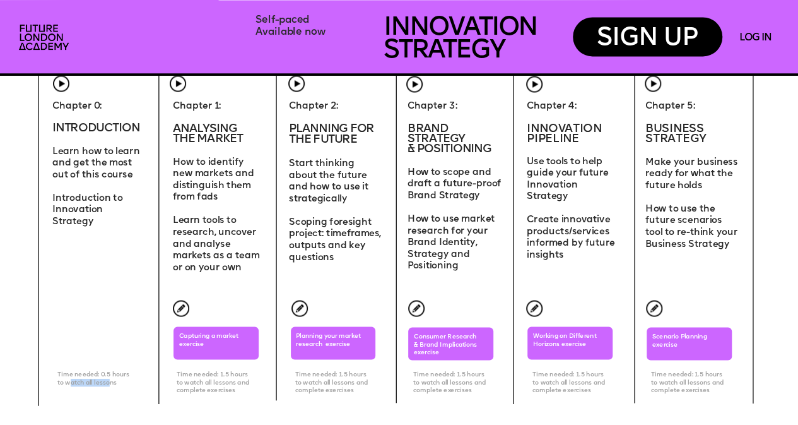
drag, startPoint x: 84, startPoint y: 384, endPoint x: 111, endPoint y: 384, distance: 27.1
click at [111, 384] on span "Time needed: 0.5 hours to watch all lessons" at bounding box center [93, 379] width 73 height 14
drag, startPoint x: 101, startPoint y: 375, endPoint x: 121, endPoint y: 377, distance: 20.2
click at [121, 377] on span "Time needed: 0.5 hours to watch all lessons" at bounding box center [93, 379] width 73 height 14
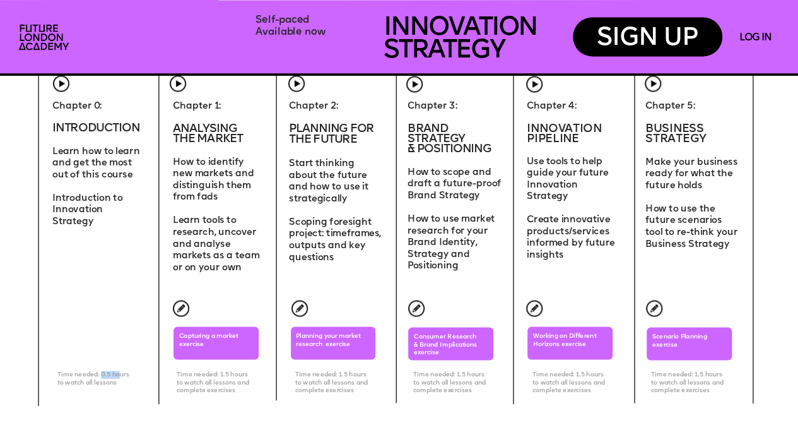
click at [121, 377] on span "Time needed: 0.5 hours to watch all lessons" at bounding box center [93, 379] width 73 height 14
drag, startPoint x: 184, startPoint y: 336, endPoint x: 219, endPoint y: 338, distance: 35.4
click at [226, 338] on span "Capturing a market exercise" at bounding box center [209, 340] width 61 height 14
click at [217, 339] on p "Capturing a market exercise" at bounding box center [217, 340] width 76 height 16
drag, startPoint x: 173, startPoint y: 127, endPoint x: 242, endPoint y: 136, distance: 69.3
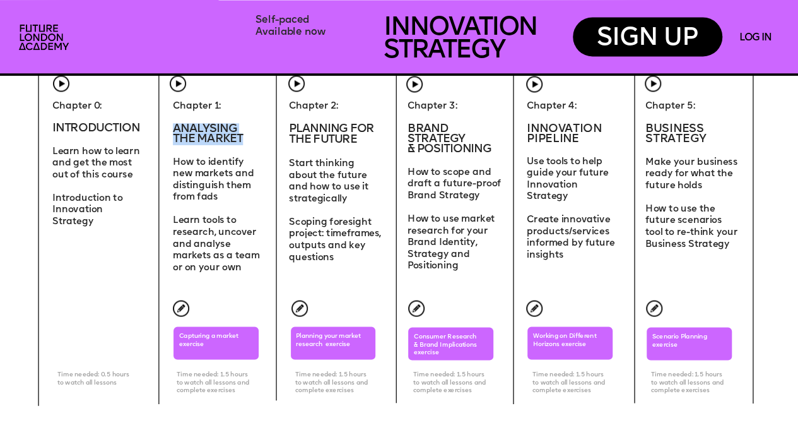
click at [242, 136] on div "Chapter 1: ANALYSING THE MARKET How to identify new markets and distinguish the…" at bounding box center [219, 186] width 93 height 173
click at [242, 136] on span "THE MARKET" at bounding box center [208, 139] width 70 height 12
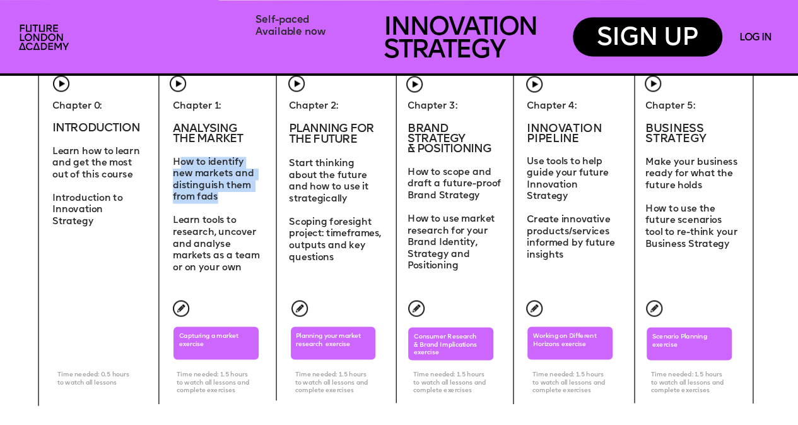
drag, startPoint x: 179, startPoint y: 161, endPoint x: 216, endPoint y: 199, distance: 53.1
click at [216, 199] on div "Chapter 1: ANALYSING THE MARKET How to identify new markets and distinguish the…" at bounding box center [219, 186] width 93 height 173
click at [216, 199] on span "new markets and distinguish them from fads" at bounding box center [214, 184] width 83 height 33
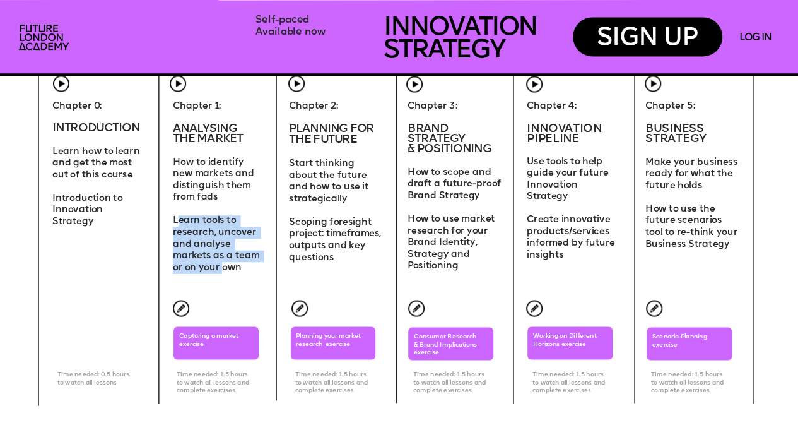
drag, startPoint x: 182, startPoint y: 223, endPoint x: 227, endPoint y: 268, distance: 62.9
click at [224, 267] on span "Learn tools to research, uncover and analyse markets as a team or on your own" at bounding box center [217, 243] width 89 height 56
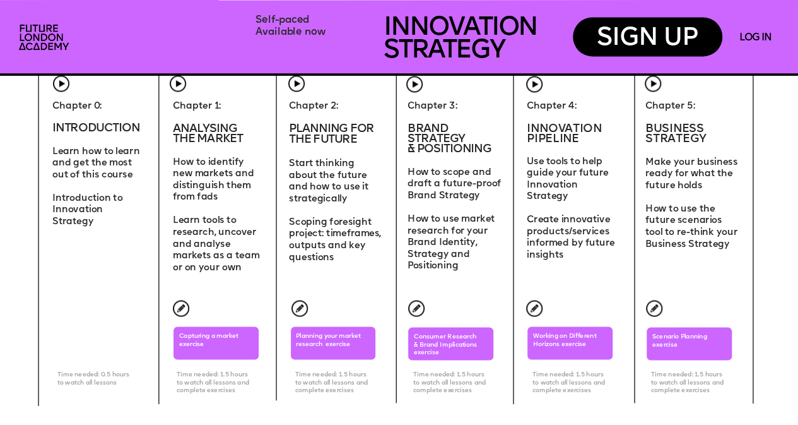
click at [227, 268] on span "Learn tools to research, uncover and analyse markets as a team or on your own" at bounding box center [217, 243] width 89 height 56
drag, startPoint x: 293, startPoint y: 127, endPoint x: 337, endPoint y: 138, distance: 45.6
click at [337, 138] on span "PLANNING FOR THE FUTURE" at bounding box center [332, 133] width 87 height 23
click at [329, 154] on p at bounding box center [335, 151] width 93 height 13
drag, startPoint x: 302, startPoint y: 167, endPoint x: 347, endPoint y: 201, distance: 57.2
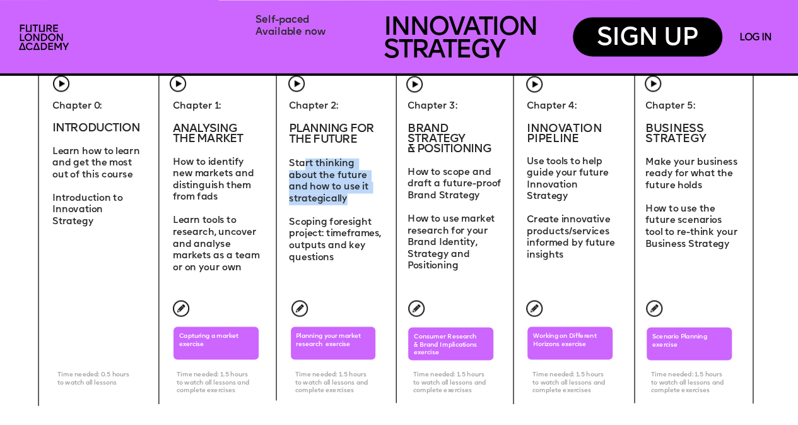
click at [347, 201] on span "Start thinking about the future and how to use it strategically" at bounding box center [330, 180] width 82 height 44
click at [343, 201] on span "Start thinking about the future and how to use it strategically" at bounding box center [330, 180] width 82 height 44
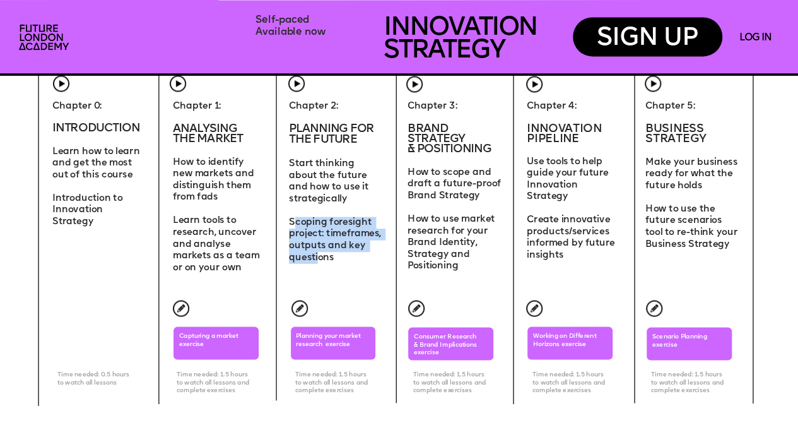
drag, startPoint x: 295, startPoint y: 222, endPoint x: 316, endPoint y: 255, distance: 38.9
click at [316, 255] on span "Scoping foresight project: timeframes, outputs and key questions" at bounding box center [336, 239] width 94 height 44
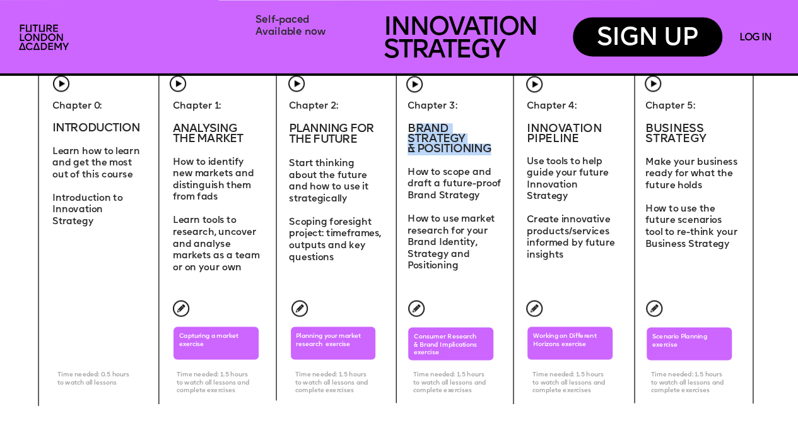
drag, startPoint x: 415, startPoint y: 127, endPoint x: 487, endPoint y: 139, distance: 73.7
click at [487, 139] on div "Chapter 3: BRAND Strategy & POSITIONING How to scope and draft a future-proof B…" at bounding box center [457, 186] width 99 height 172
click at [487, 143] on span "& POSITIONING" at bounding box center [449, 149] width 83 height 12
drag, startPoint x: 426, startPoint y: 156, endPoint x: 440, endPoint y: 172, distance: 21.4
click at [440, 172] on span "How to scope and draft a future-proof Brand Strategy" at bounding box center [456, 183] width 96 height 33
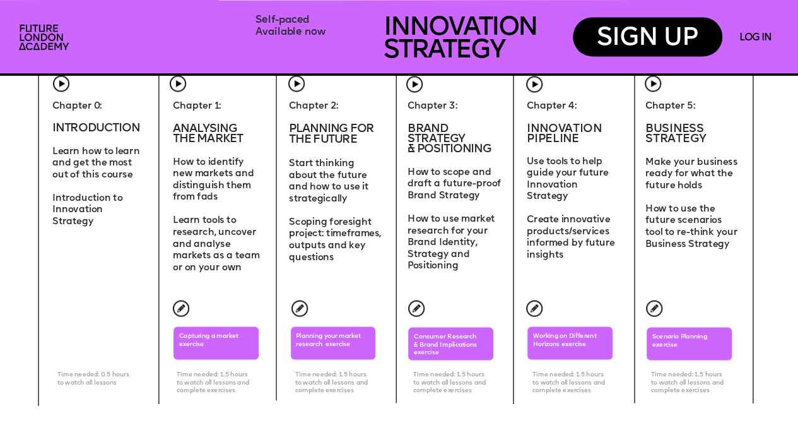
click at [430, 174] on span "How to scope and draft a future-proof Brand Strategy" at bounding box center [456, 183] width 96 height 33
drag, startPoint x: 422, startPoint y: 176, endPoint x: 477, endPoint y: 186, distance: 55.8
click at [477, 186] on span "How to scope and draft a future-proof Brand Strategy" at bounding box center [456, 183] width 96 height 33
drag, startPoint x: 418, startPoint y: 211, endPoint x: 443, endPoint y: 256, distance: 51.7
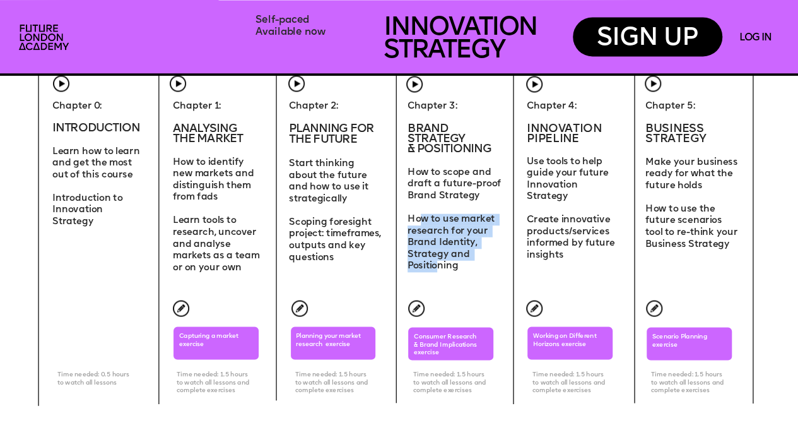
click at [443, 256] on span "How to use market research for your Brand Identity, Strategy and Positioning" at bounding box center [453, 242] width 90 height 56
click at [444, 256] on span "How to use market research for your Brand Identity, Strategy and Positioning" at bounding box center [453, 242] width 90 height 56
click at [538, 136] on span "INNOVATION PIPELINE" at bounding box center [566, 133] width 78 height 22
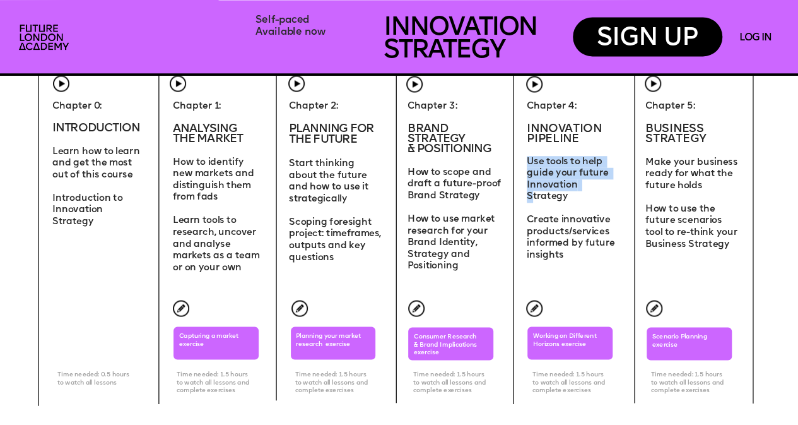
drag, startPoint x: 530, startPoint y: 159, endPoint x: 584, endPoint y: 188, distance: 61.5
click at [584, 188] on span "Use tools to help guide your future Innovation Strategy" at bounding box center [569, 178] width 84 height 44
click at [582, 202] on p at bounding box center [573, 208] width 93 height 12
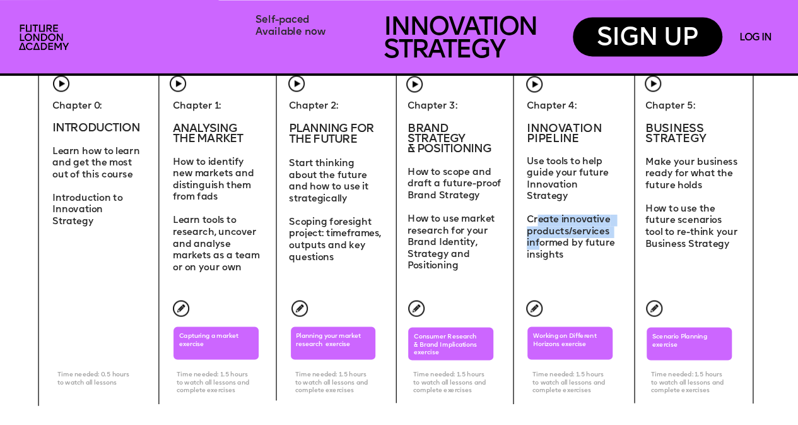
drag, startPoint x: 538, startPoint y: 206, endPoint x: 542, endPoint y: 237, distance: 30.6
click at [542, 237] on span "Create innovative products/services informed by future insights" at bounding box center [572, 237] width 90 height 44
drag, startPoint x: 542, startPoint y: 237, endPoint x: 548, endPoint y: 235, distance: 6.4
click at [543, 237] on span "Create innovative products/services informed by future insights" at bounding box center [572, 237] width 90 height 44
click at [661, 163] on span "Make your business ready for what the future holds" at bounding box center [692, 173] width 94 height 33
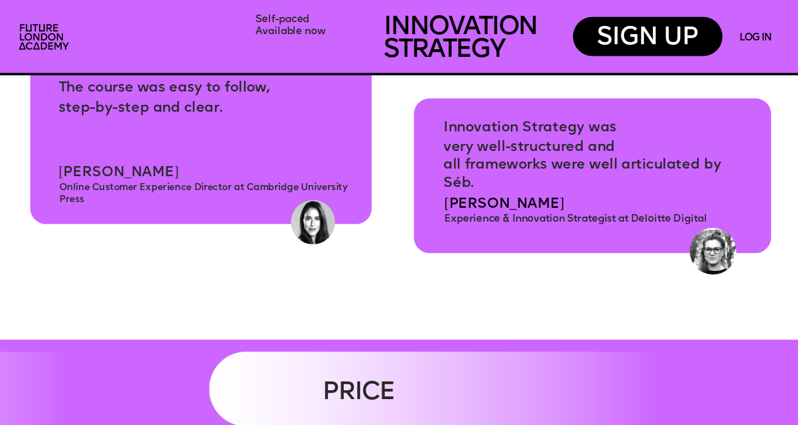
scroll to position [4228, 0]
